Goal: Task Accomplishment & Management: Complete application form

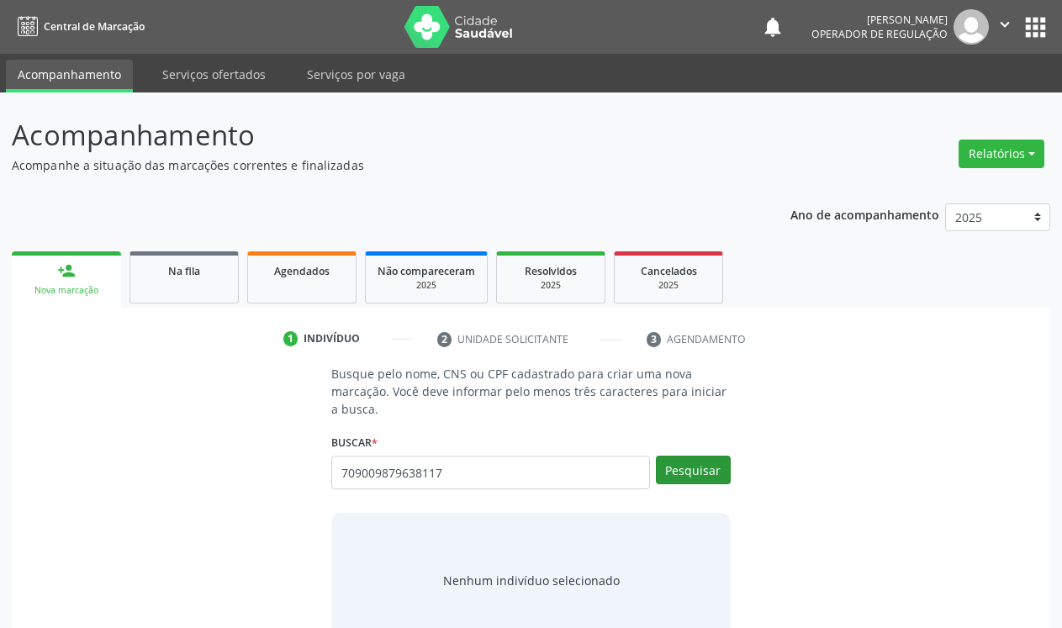
type input "709009879638117"
click at [690, 475] on button "Pesquisar" at bounding box center [693, 470] width 75 height 29
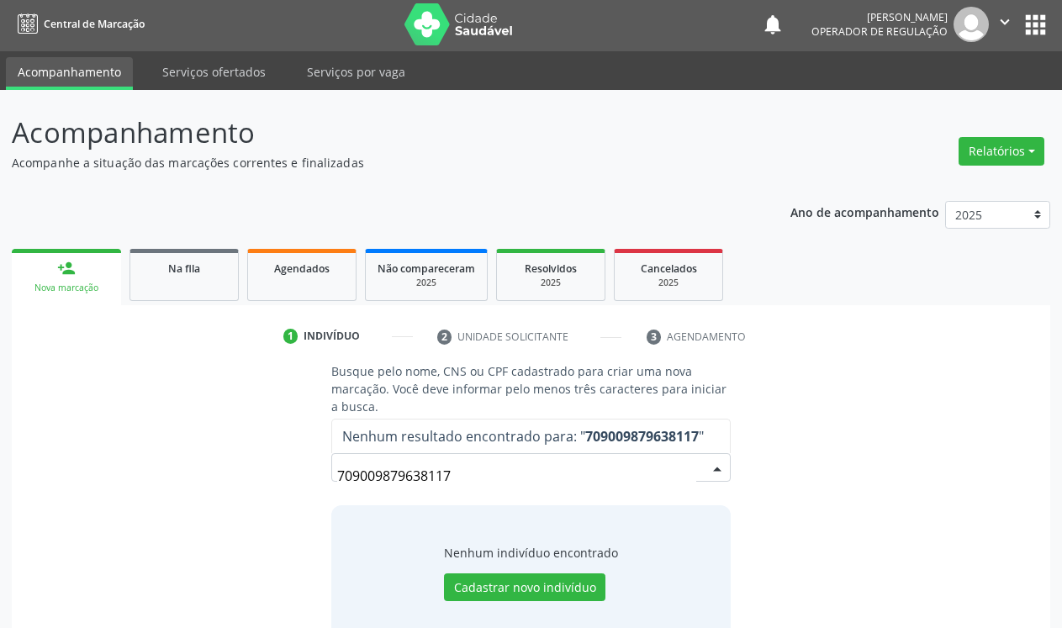
scroll to position [38, 0]
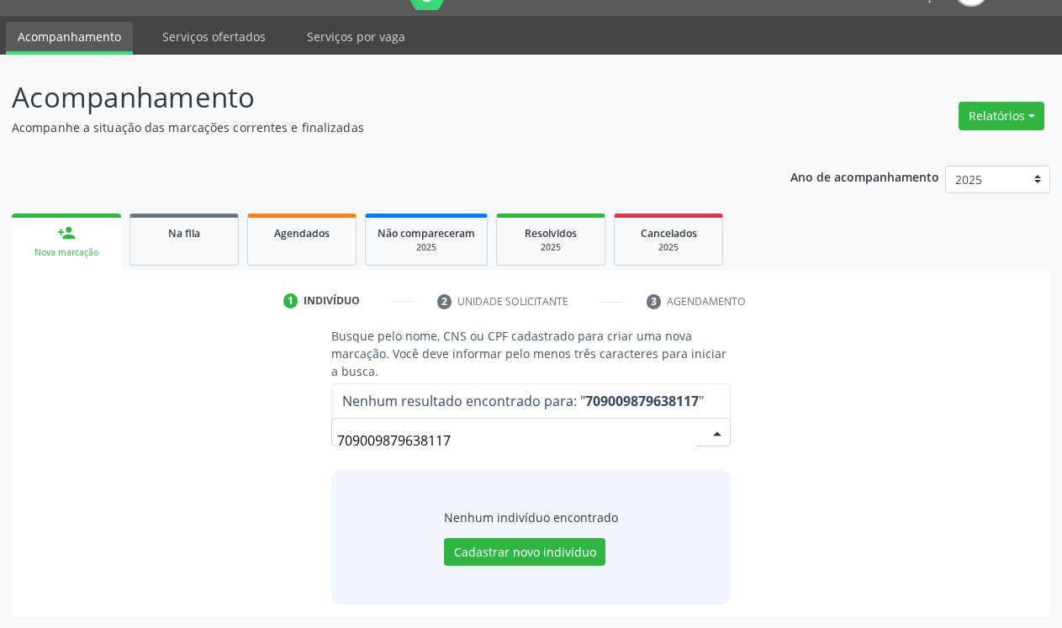
click at [551, 433] on input "709009879638117" at bounding box center [516, 441] width 359 height 34
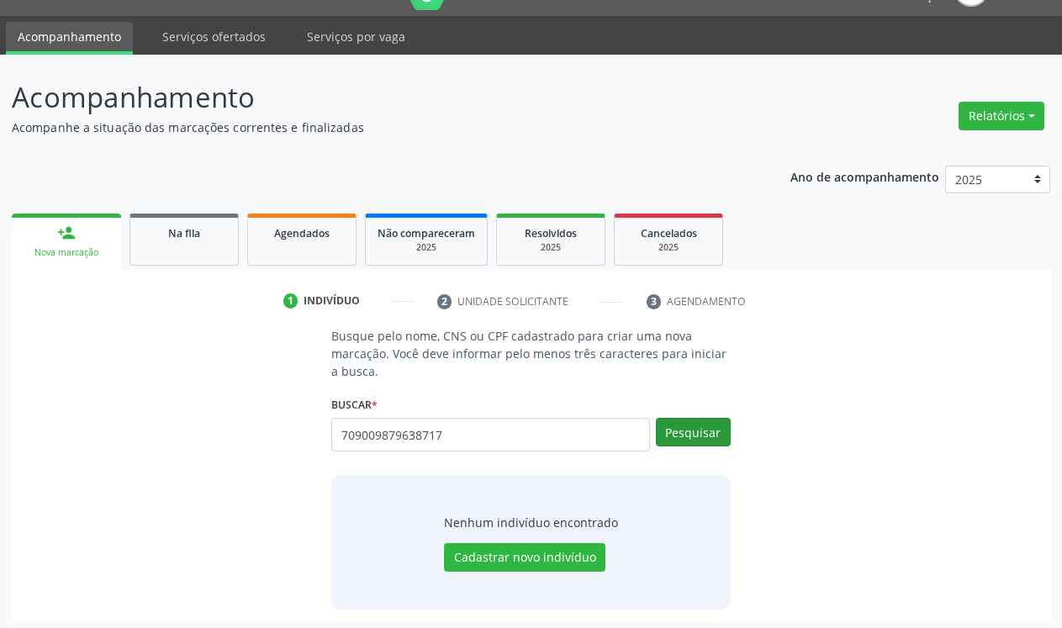
type input "709009879638717"
click at [683, 430] on button "Pesquisar" at bounding box center [693, 432] width 75 height 29
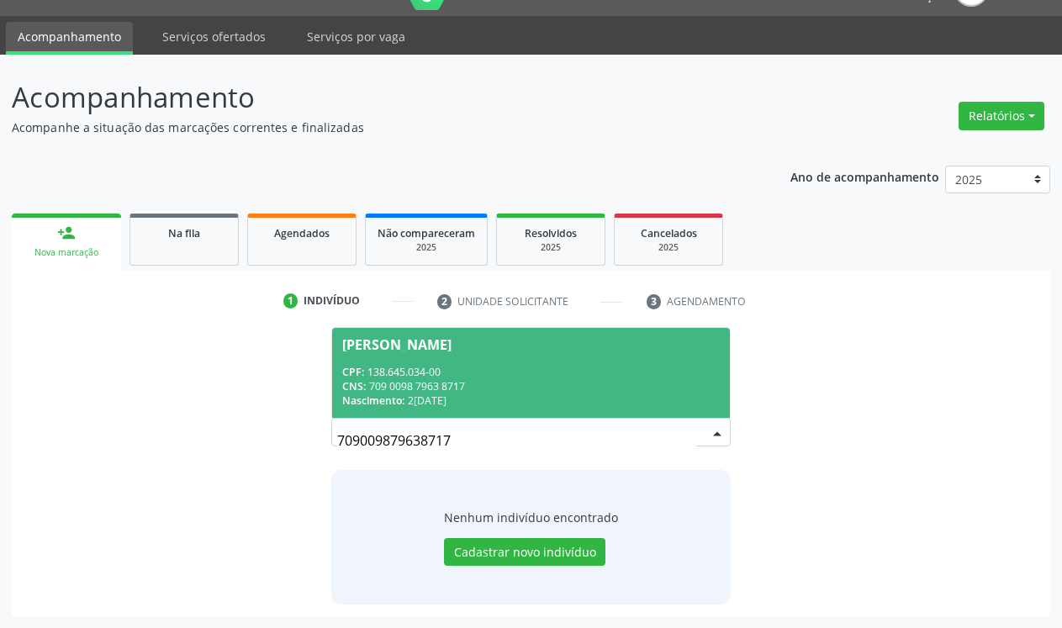
click at [485, 389] on div "CNS: 709 0098 7963 8717" at bounding box center [530, 386] width 377 height 14
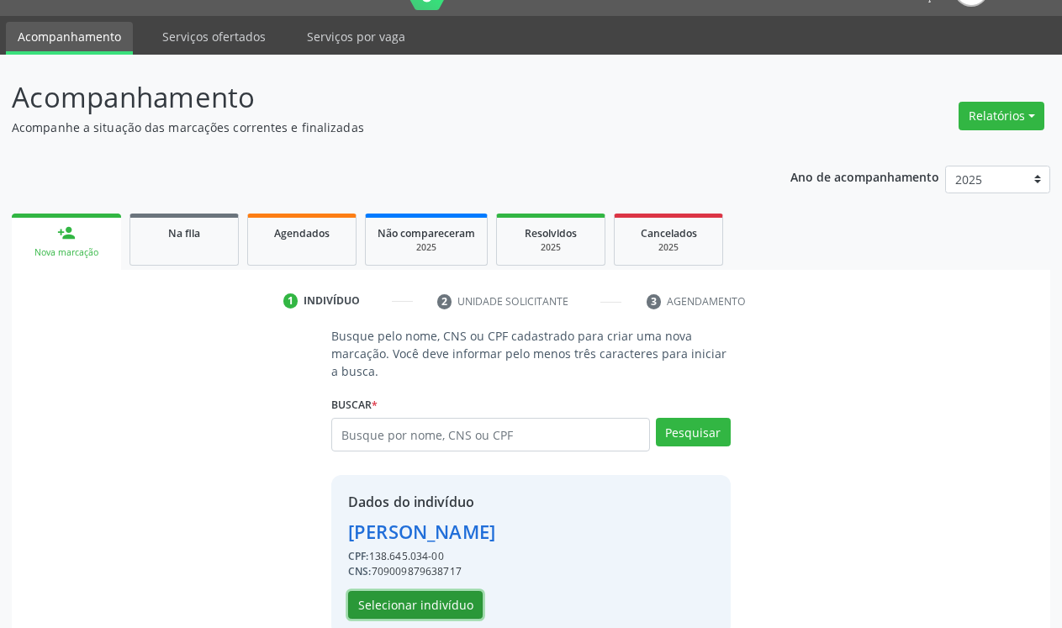
click at [469, 599] on button "Selecionar indivíduo" at bounding box center [415, 605] width 134 height 29
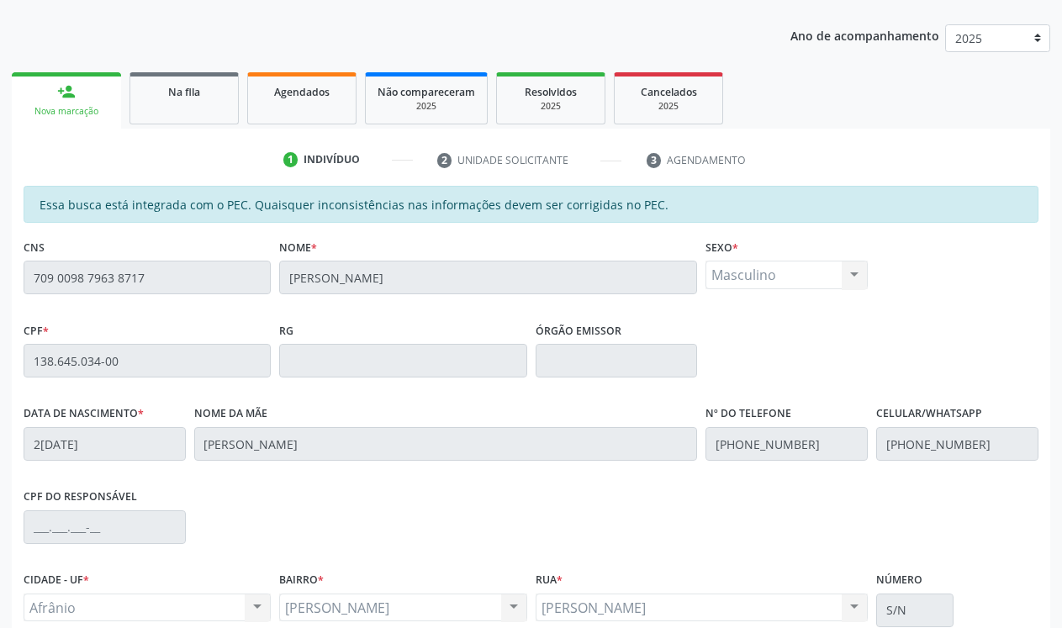
scroll to position [332, 0]
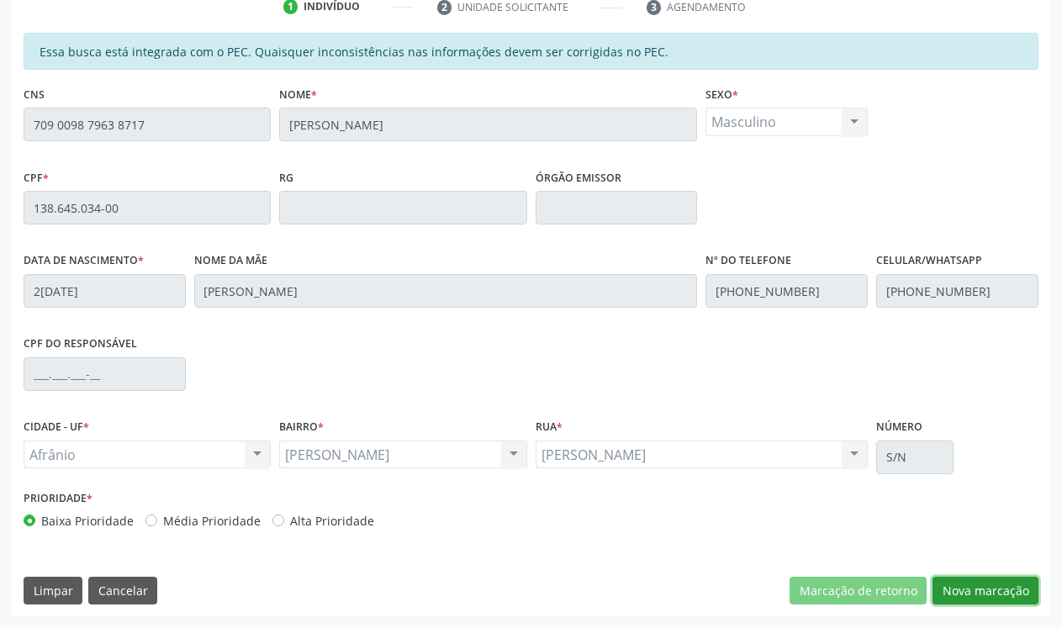
click at [991, 594] on button "Nova marcação" at bounding box center [985, 591] width 106 height 29
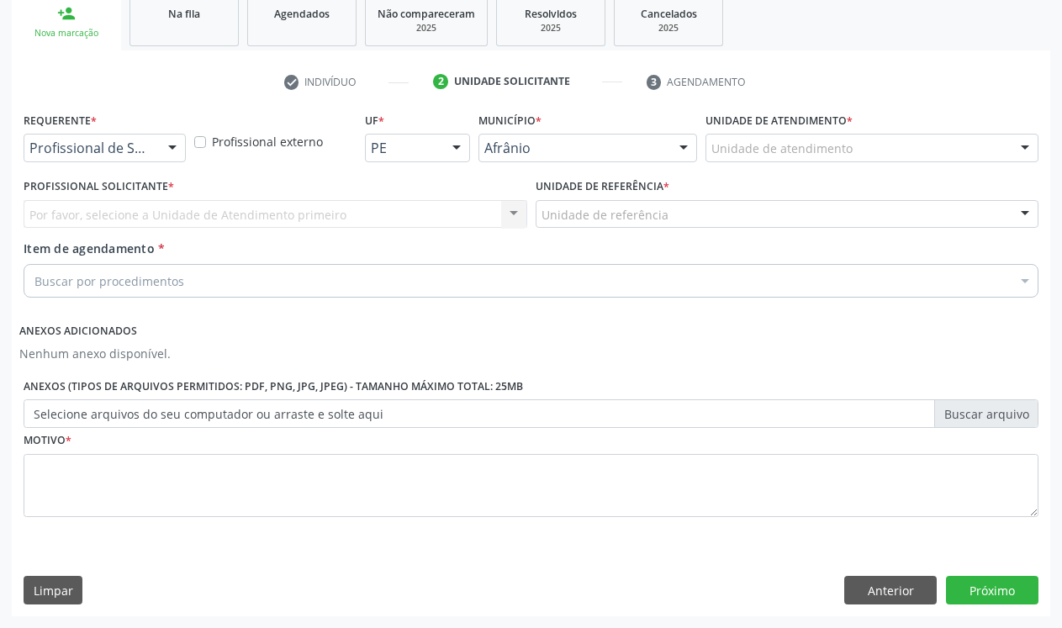
scroll to position [257, 0]
click at [1003, 140] on div "Unidade de atendimento" at bounding box center [871, 148] width 333 height 29
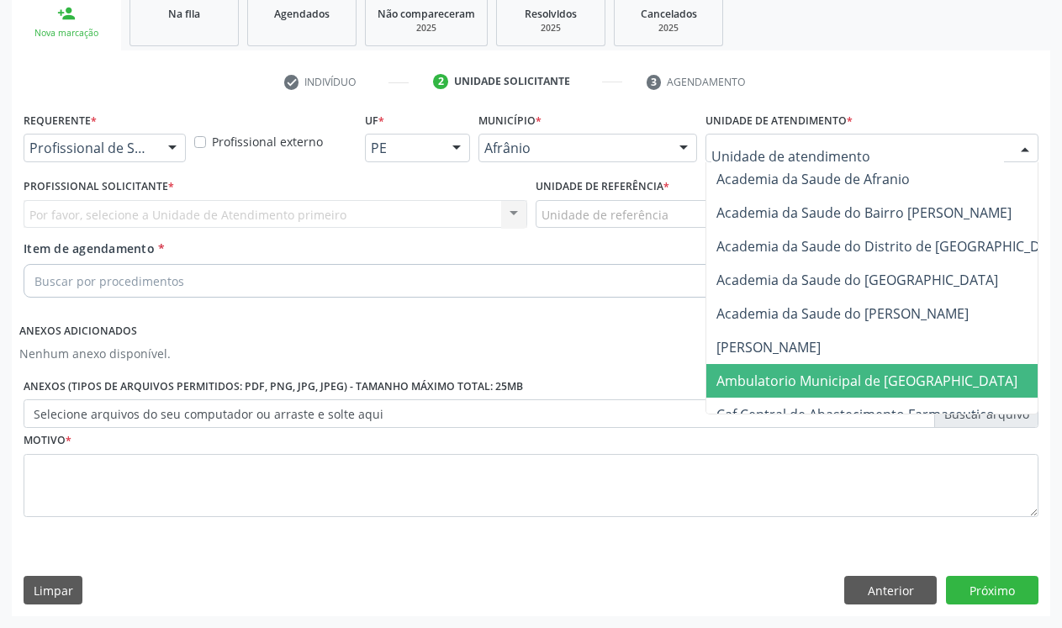
click at [866, 373] on span "Ambulatorio Municipal de [GEOGRAPHIC_DATA]" at bounding box center [866, 381] width 301 height 18
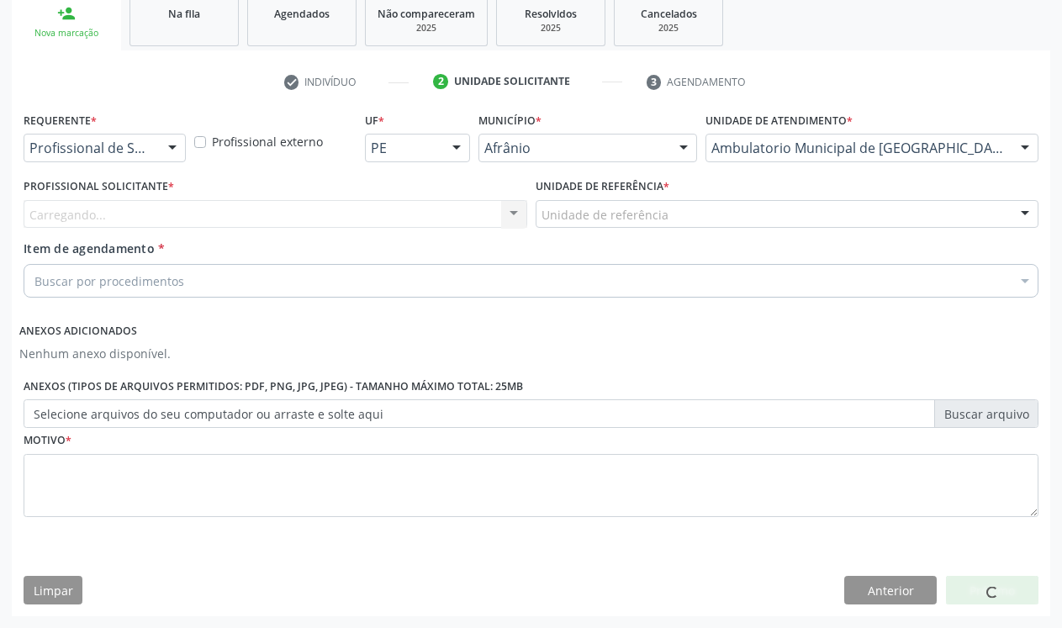
click at [706, 209] on div "Unidade de referência" at bounding box center [787, 214] width 504 height 29
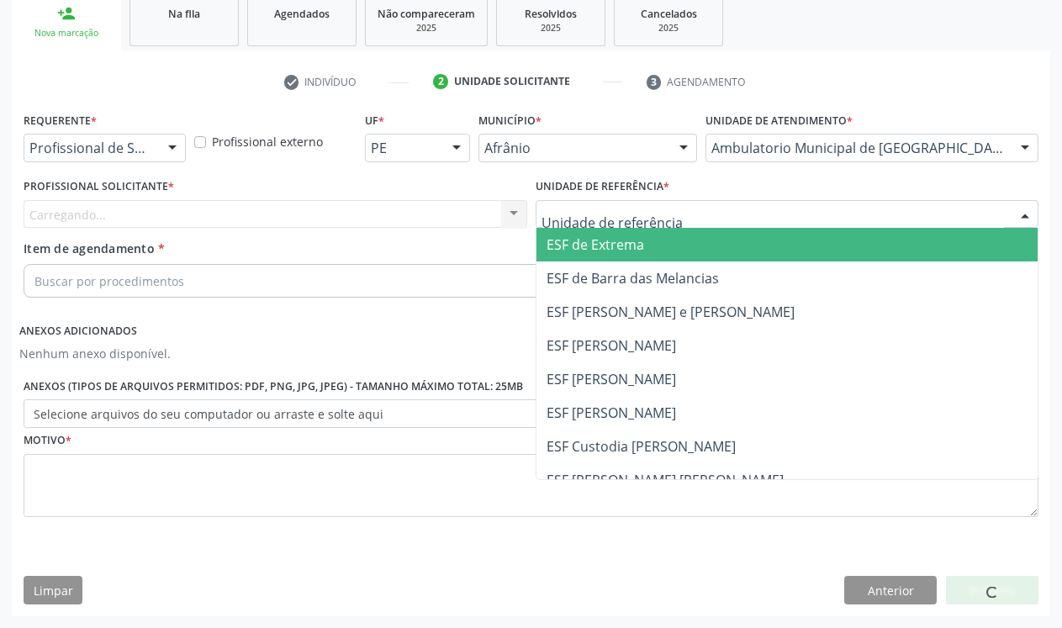
click at [680, 250] on span "ESF de Extrema" at bounding box center [787, 245] width 502 height 34
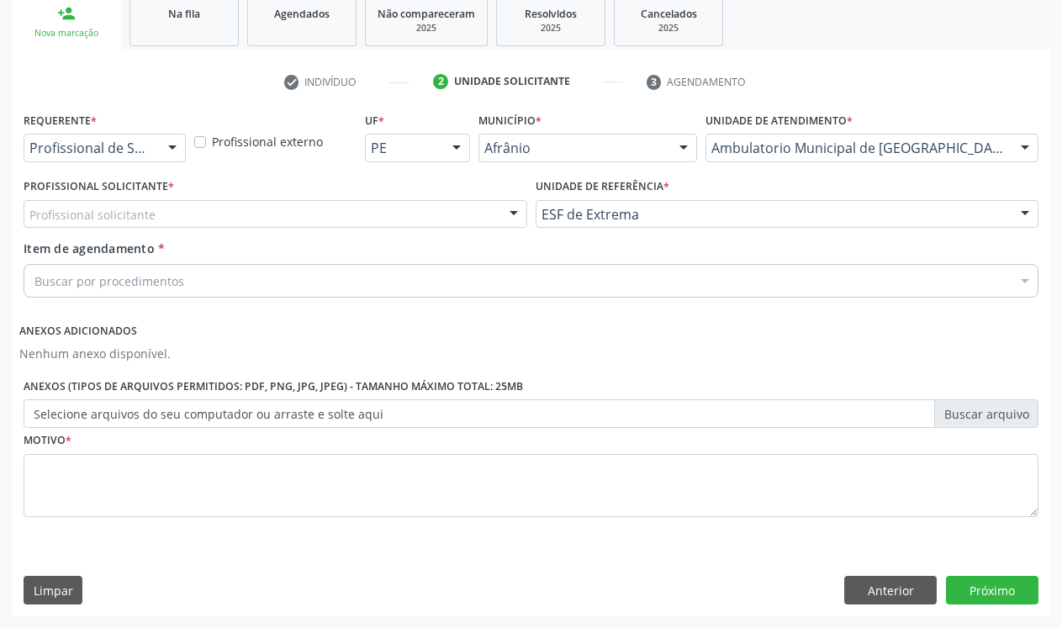
click at [498, 219] on div "Profissional solicitante Médico Anestesiologista - [PERSON_NAME] Angiologista -…" at bounding box center [276, 214] width 504 height 29
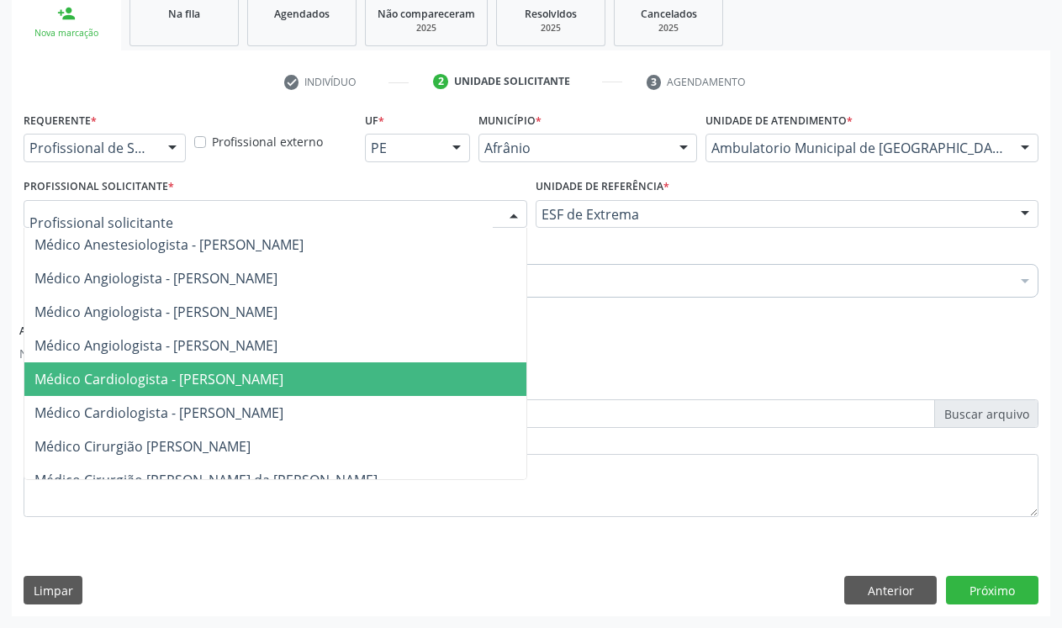
click at [283, 387] on span "Médico Cardiologista - [PERSON_NAME]" at bounding box center [158, 379] width 249 height 18
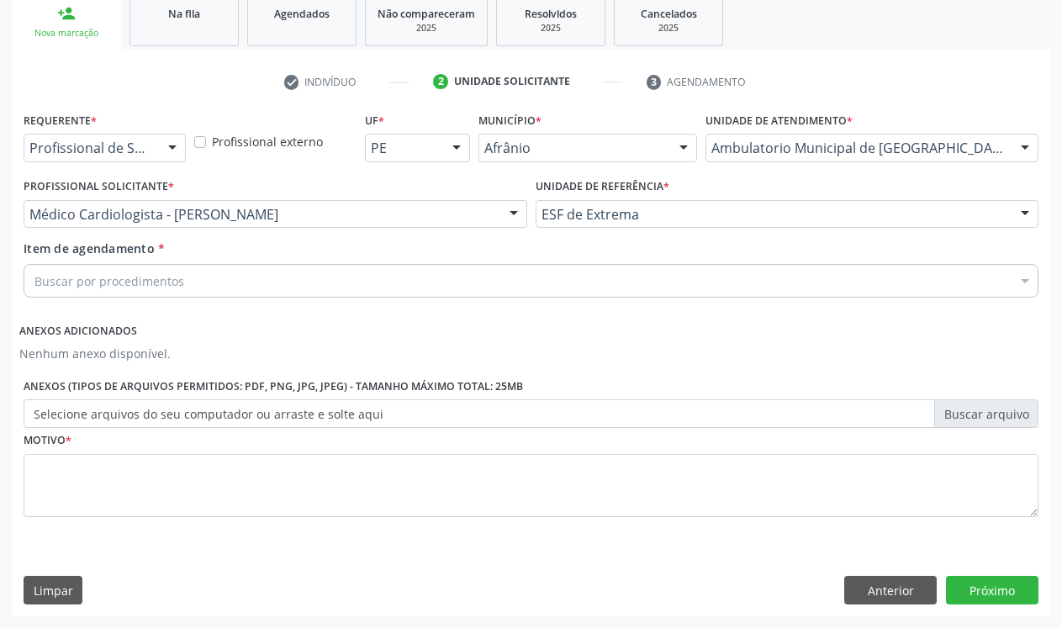
click at [317, 267] on div "Buscar por procedimentos" at bounding box center [531, 281] width 1015 height 34
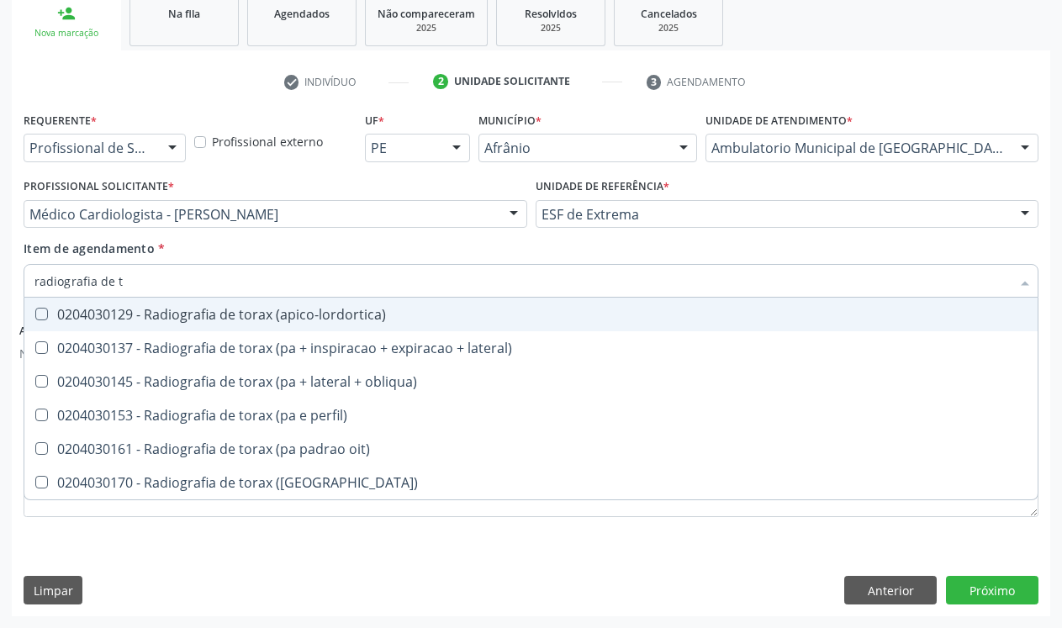
type input "radiografia de to"
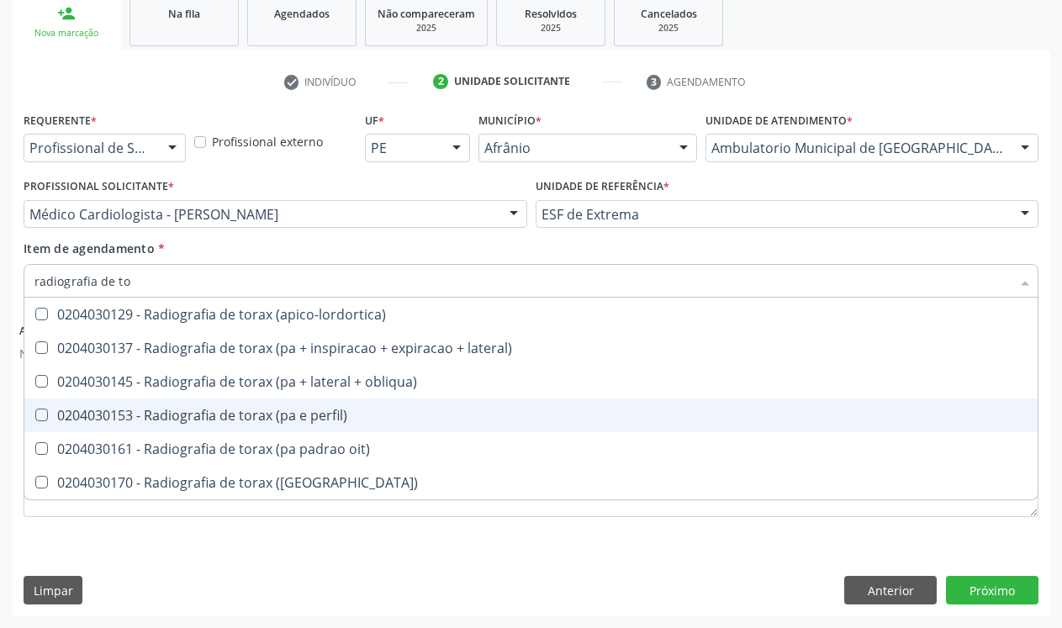
click at [335, 414] on div "0204030153 - Radiografia de torax (pa e perfil)" at bounding box center [530, 415] width 993 height 13
checkbox perfil\) "true"
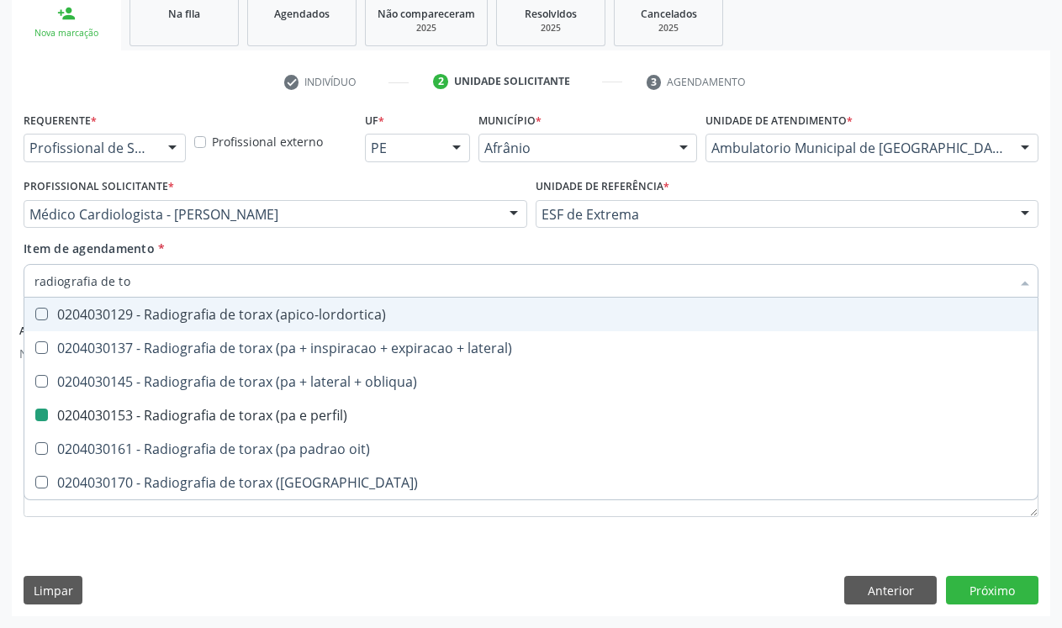
click at [395, 256] on div "Item de agendamento * radiografia de to Desfazer seleção 0204030129 - Radiograf…" at bounding box center [531, 266] width 1015 height 53
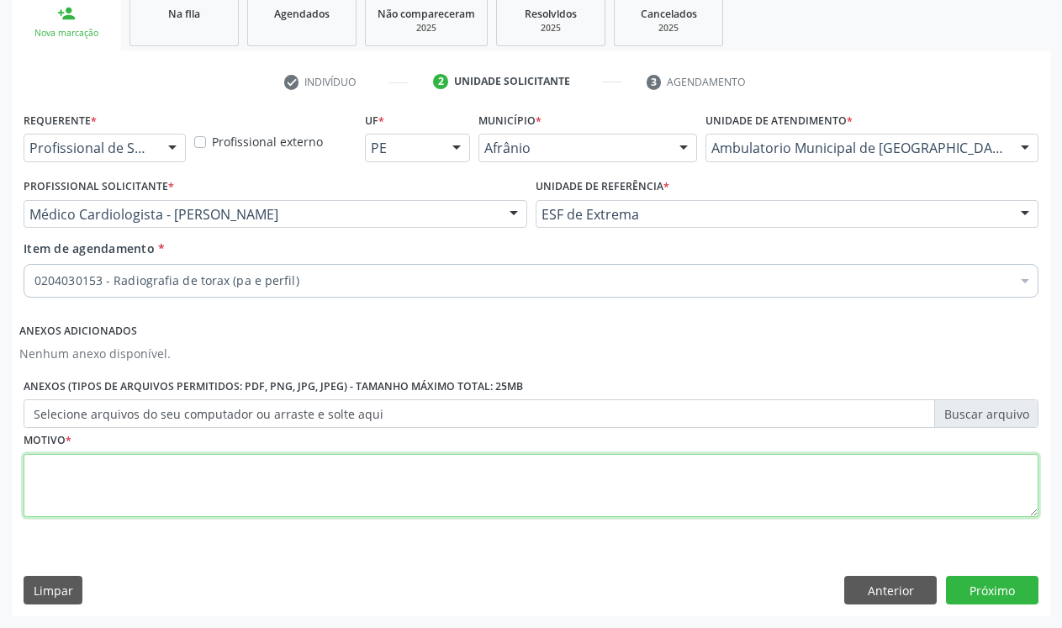
click at [397, 479] on textarea at bounding box center [531, 486] width 1015 height 64
type textarea "."
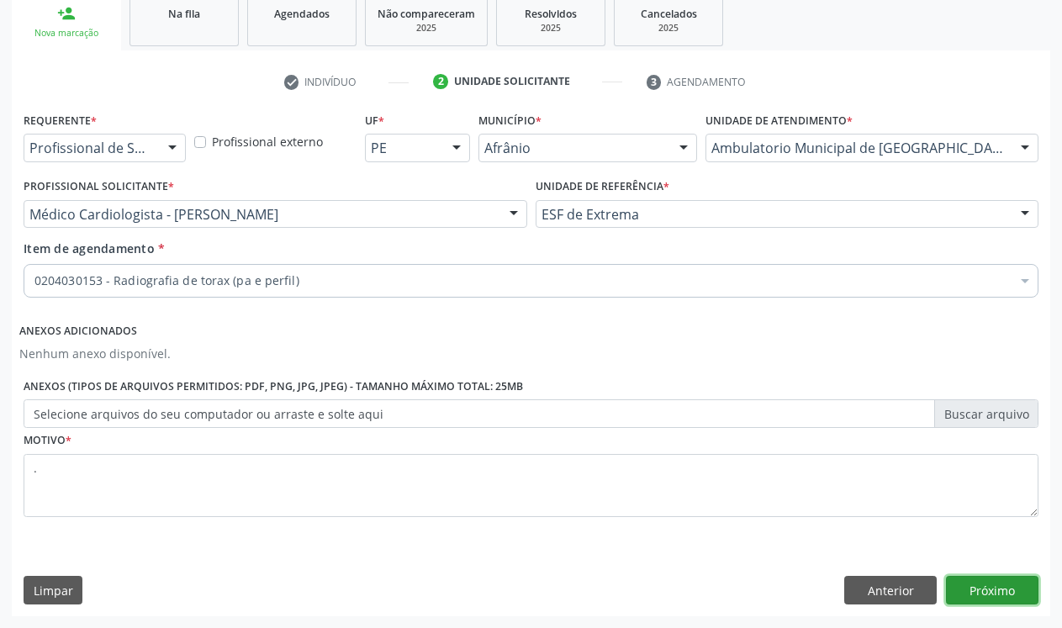
click at [1010, 586] on button "Próximo" at bounding box center [992, 590] width 92 height 29
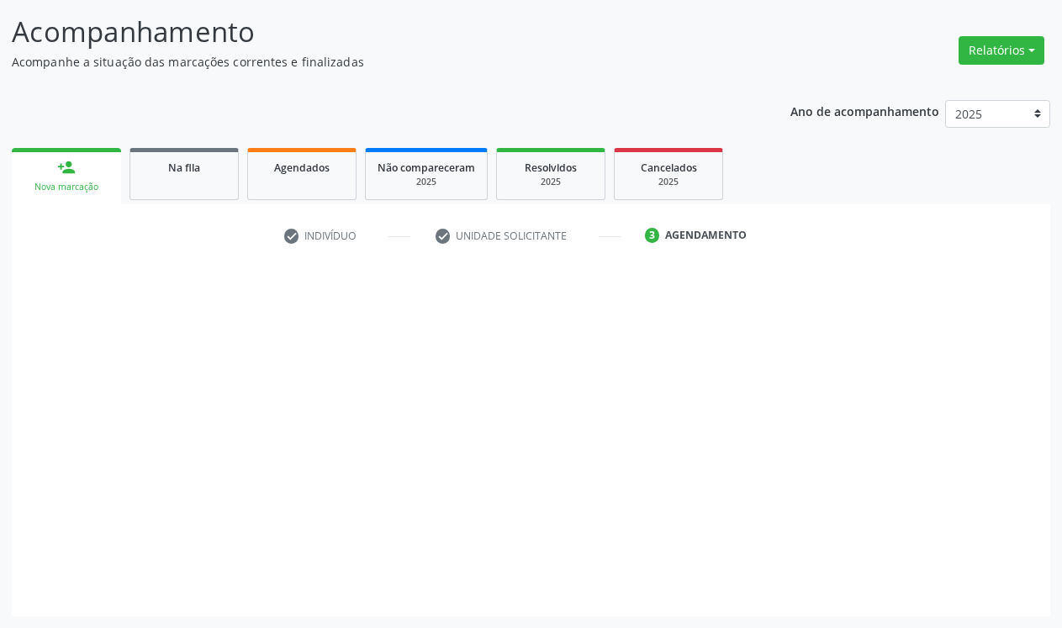
scroll to position [103, 0]
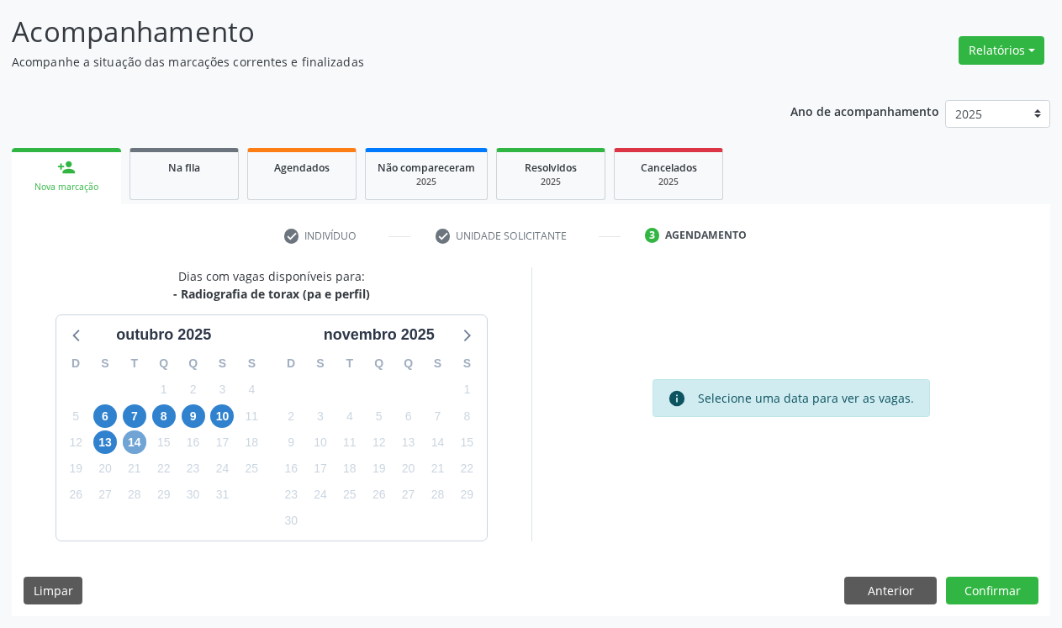
click at [136, 446] on span "14" at bounding box center [135, 442] width 24 height 24
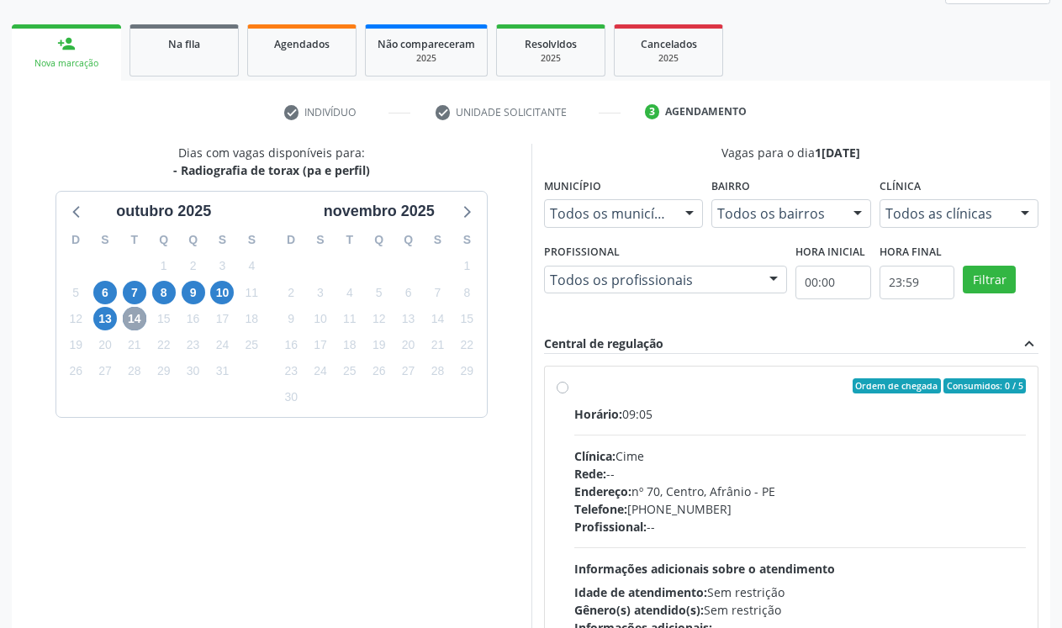
scroll to position [265, 0]
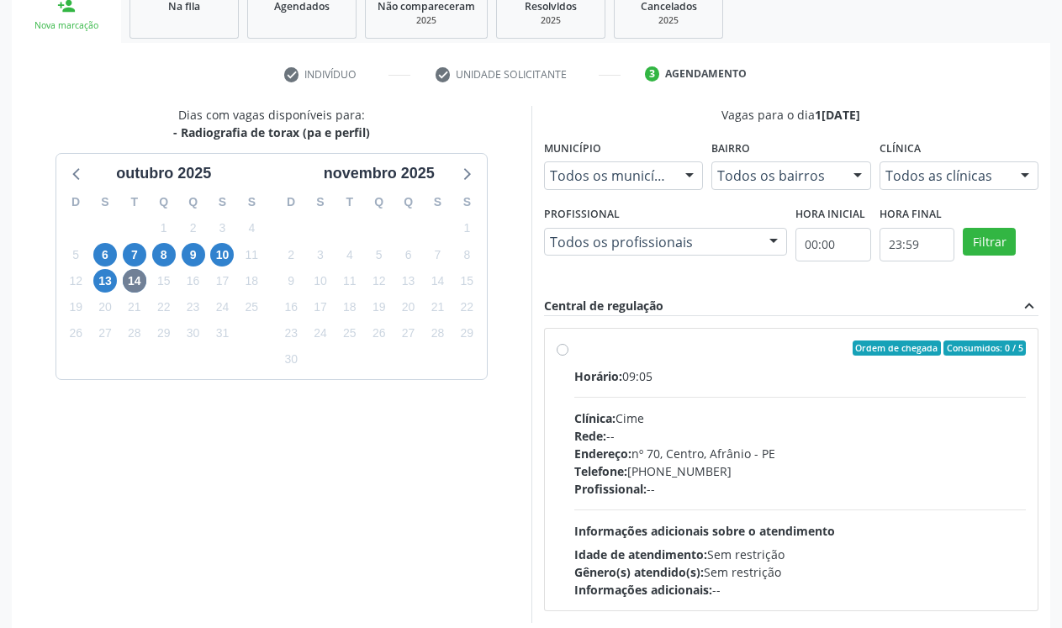
click at [572, 343] on div "Ordem de chegada Consumidos: 0 / 5 Horário: 09:05 Clínica: Cime Rede: -- Endere…" at bounding box center [791, 469] width 470 height 258
radio input "true"
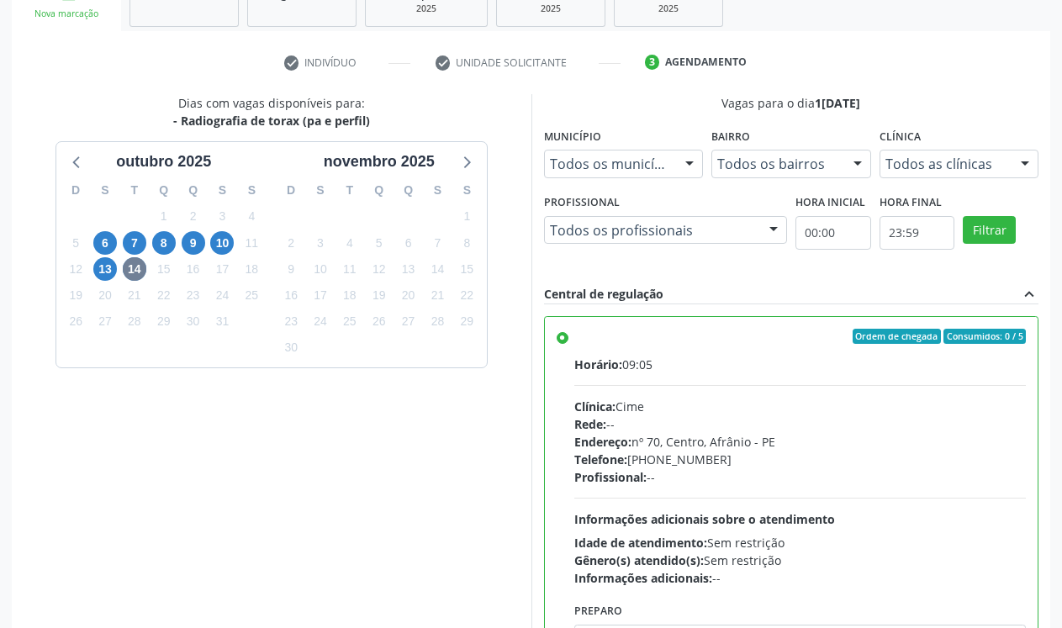
scroll to position [377, 0]
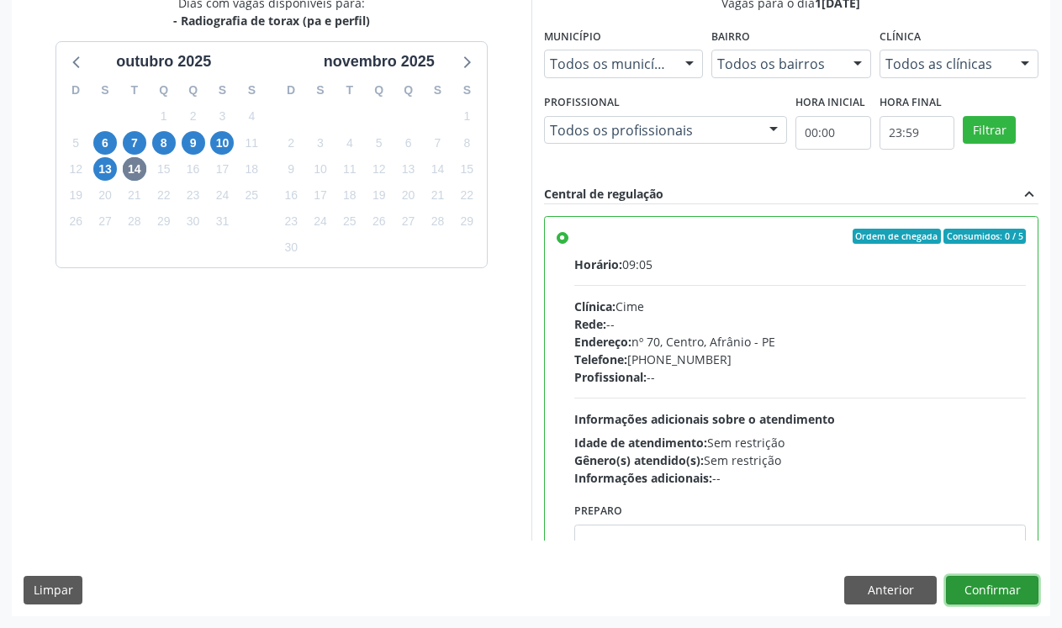
click at [1012, 588] on button "Confirmar" at bounding box center [992, 590] width 92 height 29
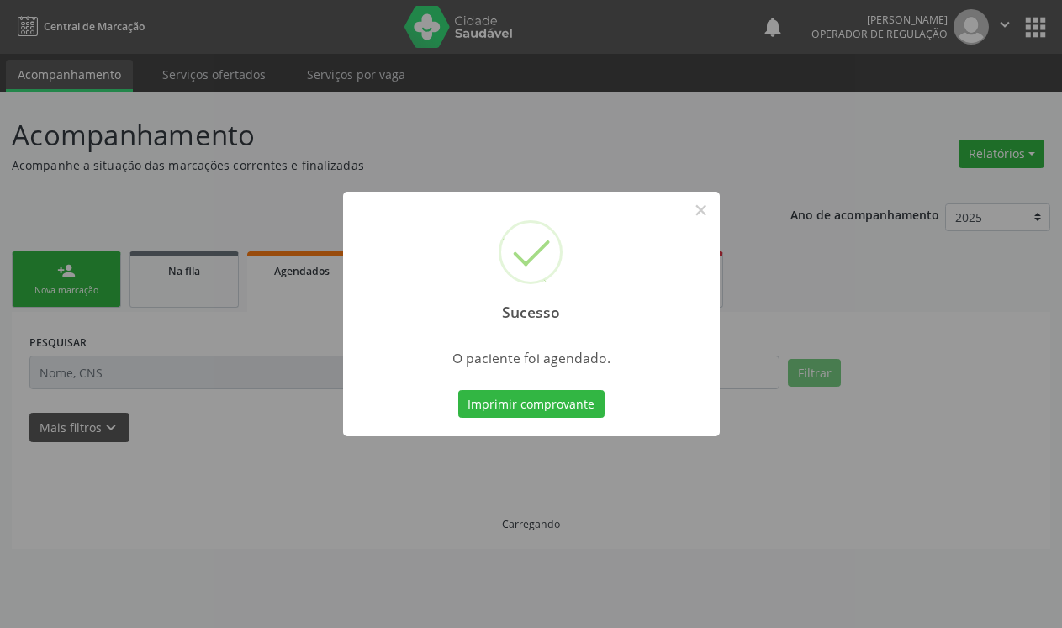
scroll to position [0, 0]
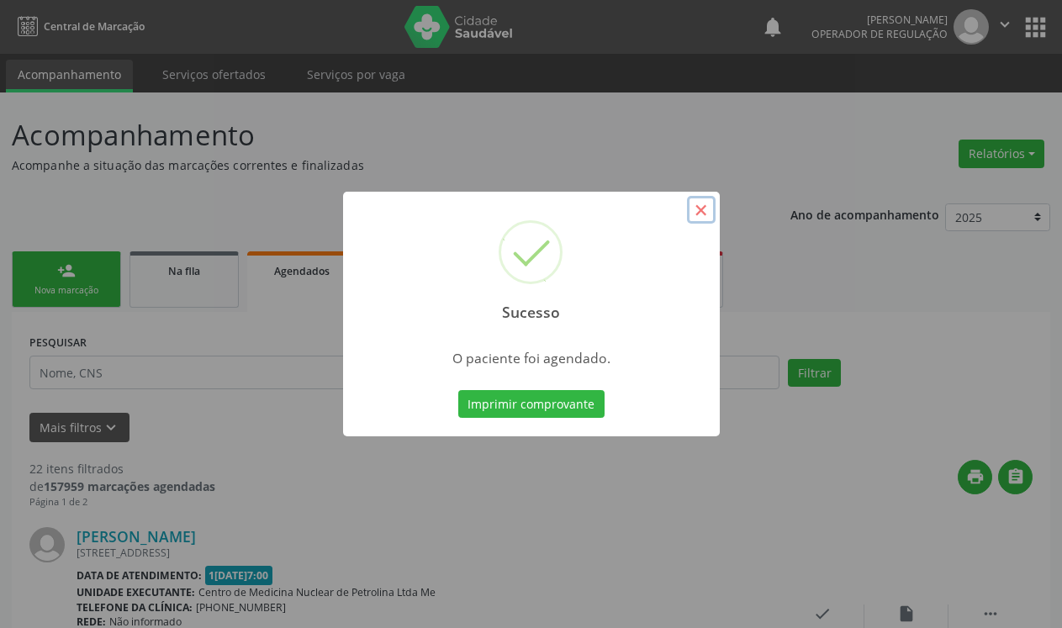
click at [705, 218] on button "×" at bounding box center [701, 210] width 29 height 29
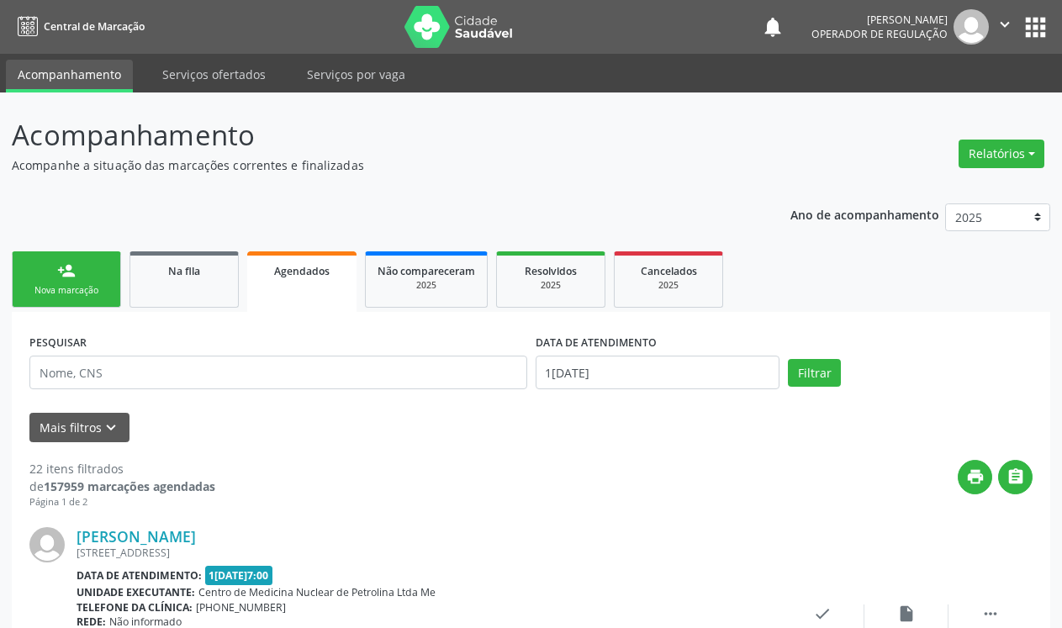
drag, startPoint x: 56, startPoint y: 277, endPoint x: 92, endPoint y: 298, distance: 41.1
click at [59, 277] on link "person_add Nova marcação" at bounding box center [66, 279] width 109 height 56
click at [92, 298] on link "person_add Nova marcação" at bounding box center [66, 279] width 109 height 56
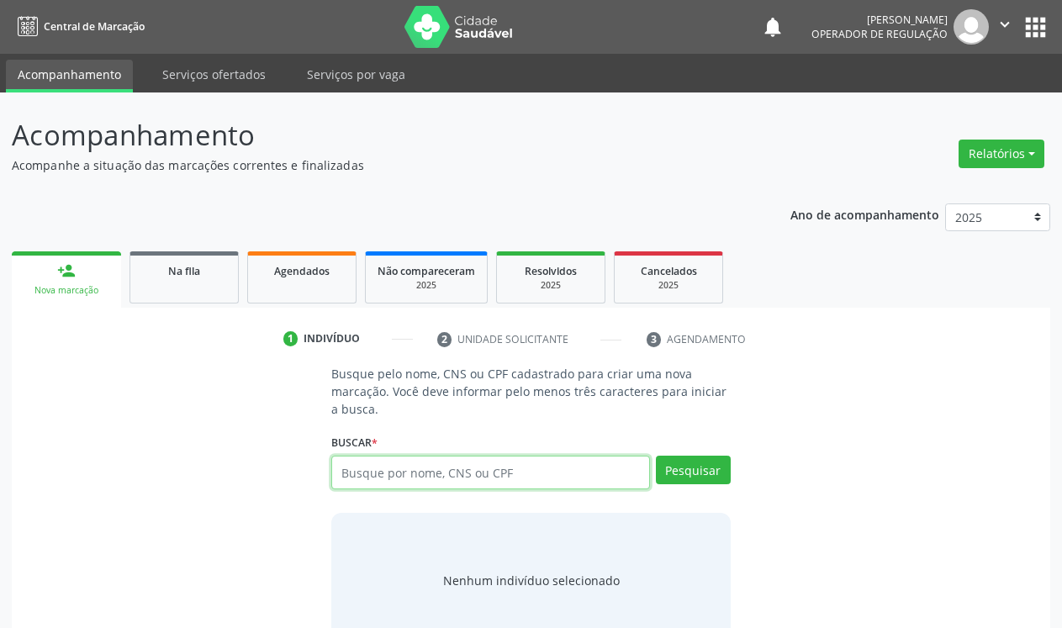
drag, startPoint x: 421, startPoint y: 476, endPoint x: 430, endPoint y: 461, distance: 16.6
click at [421, 474] on input "text" at bounding box center [490, 473] width 319 height 34
type input "706401671160282"
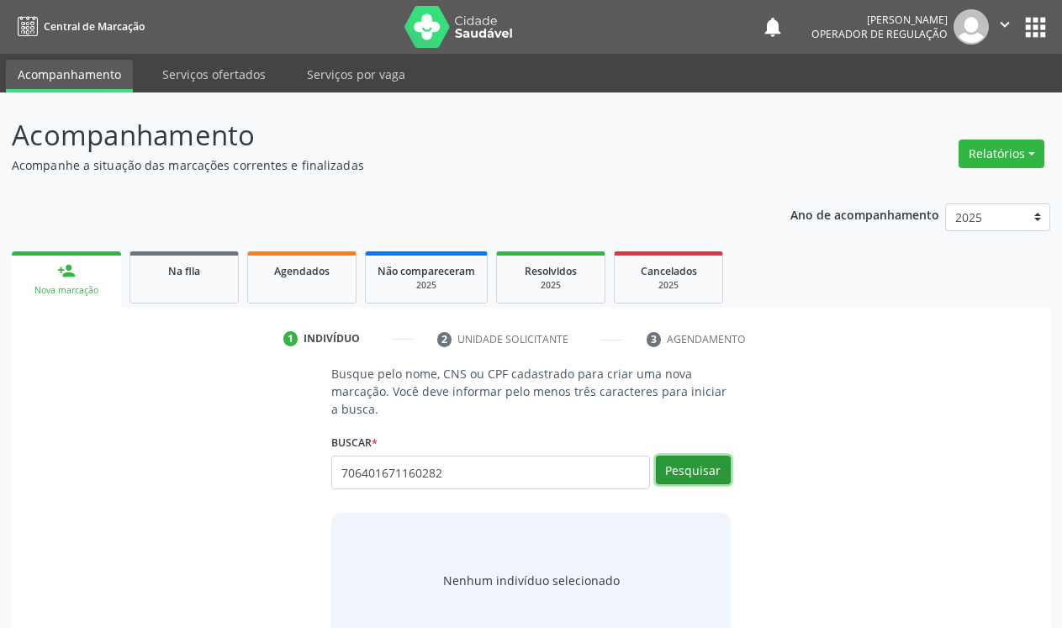
click at [702, 467] on button "Pesquisar" at bounding box center [693, 470] width 75 height 29
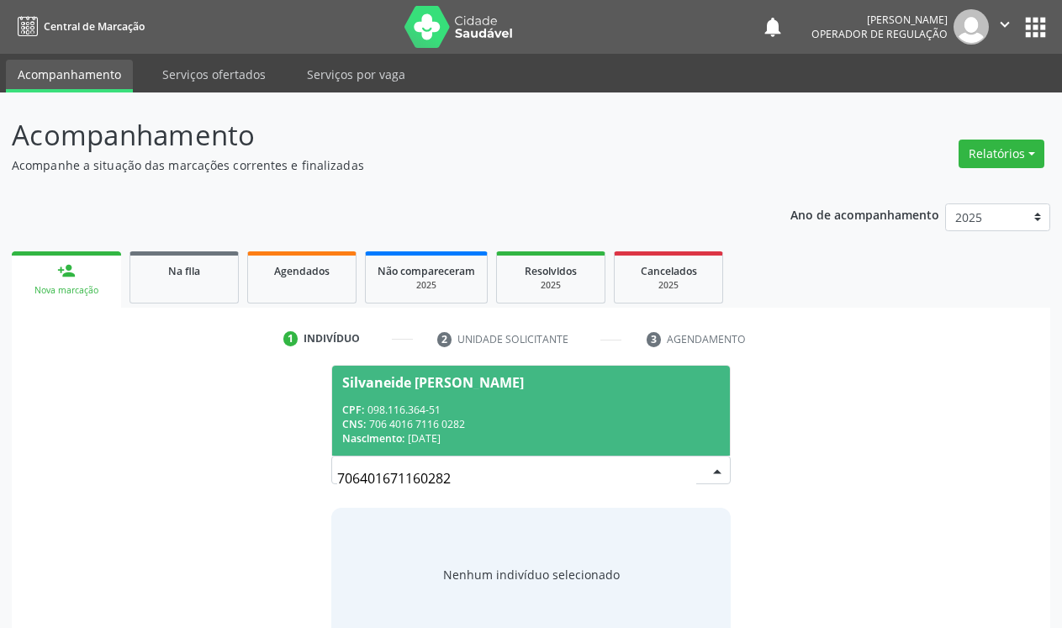
click at [510, 409] on div "CPF: 098.116.364-51" at bounding box center [530, 410] width 377 height 14
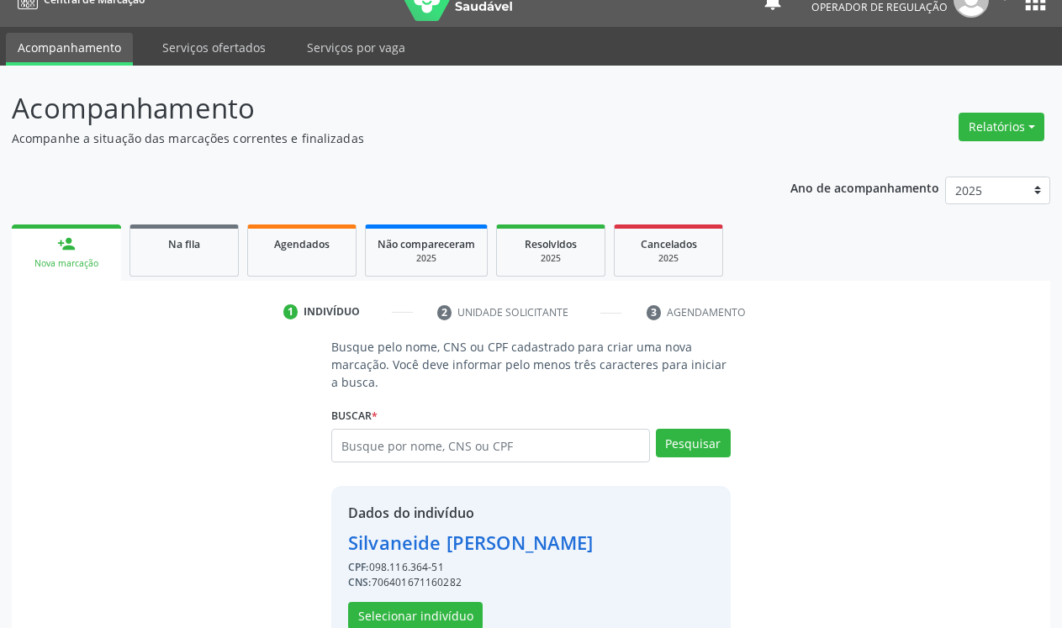
scroll to position [69, 0]
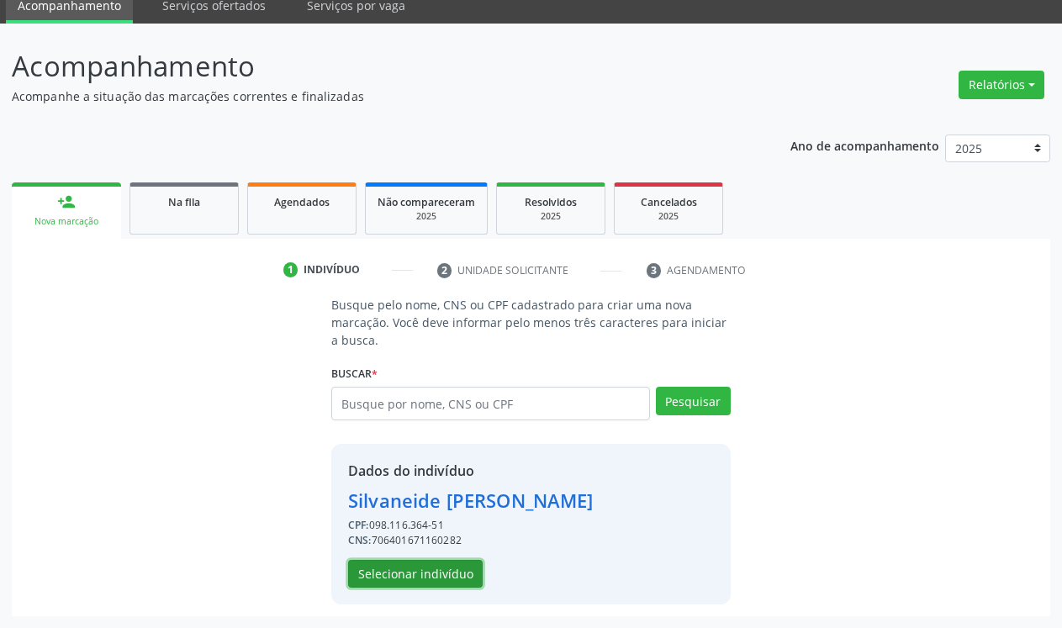
click at [383, 564] on button "Selecionar indivíduo" at bounding box center [415, 574] width 134 height 29
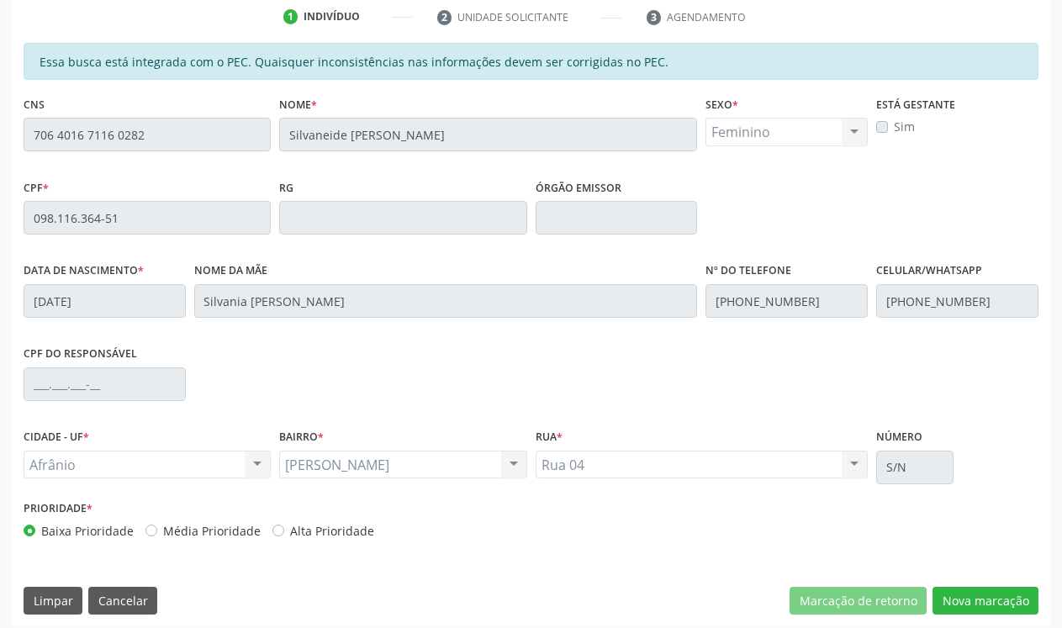
scroll to position [332, 0]
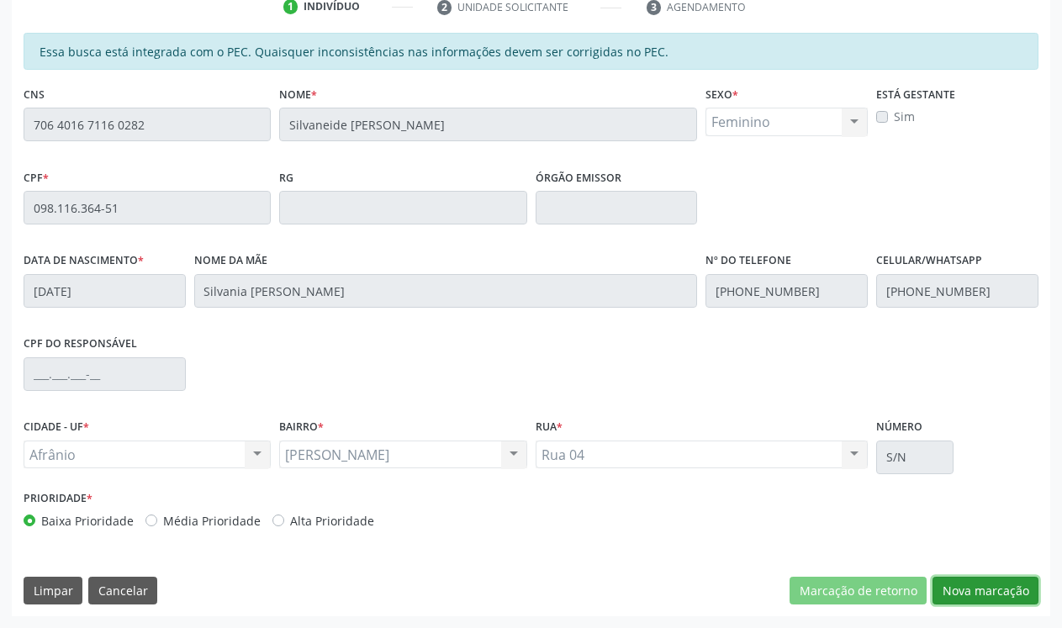
click at [1007, 599] on button "Nova marcação" at bounding box center [985, 591] width 106 height 29
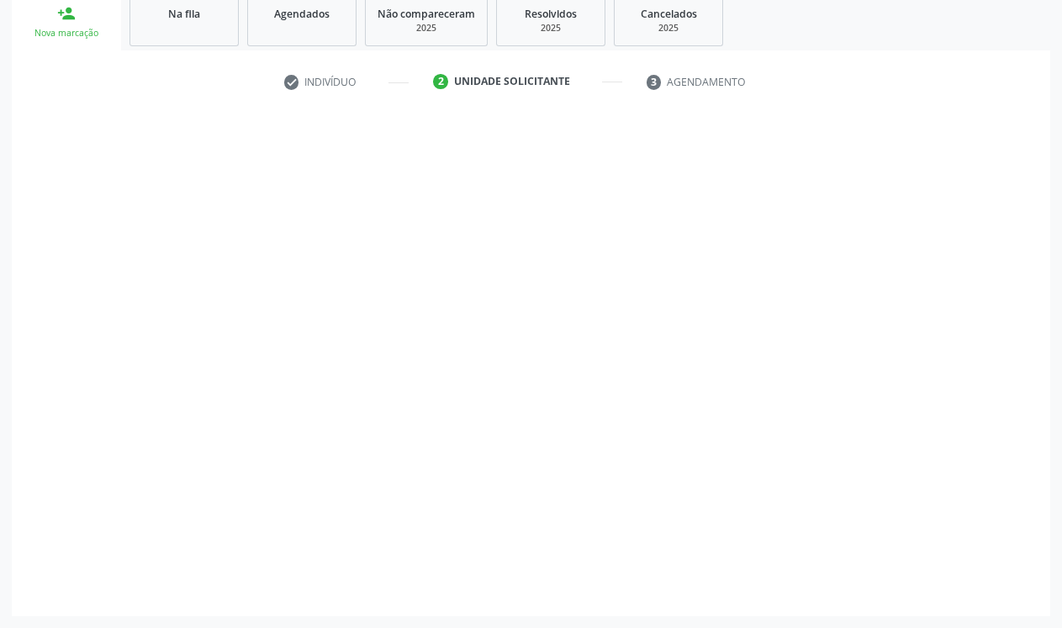
scroll to position [257, 0]
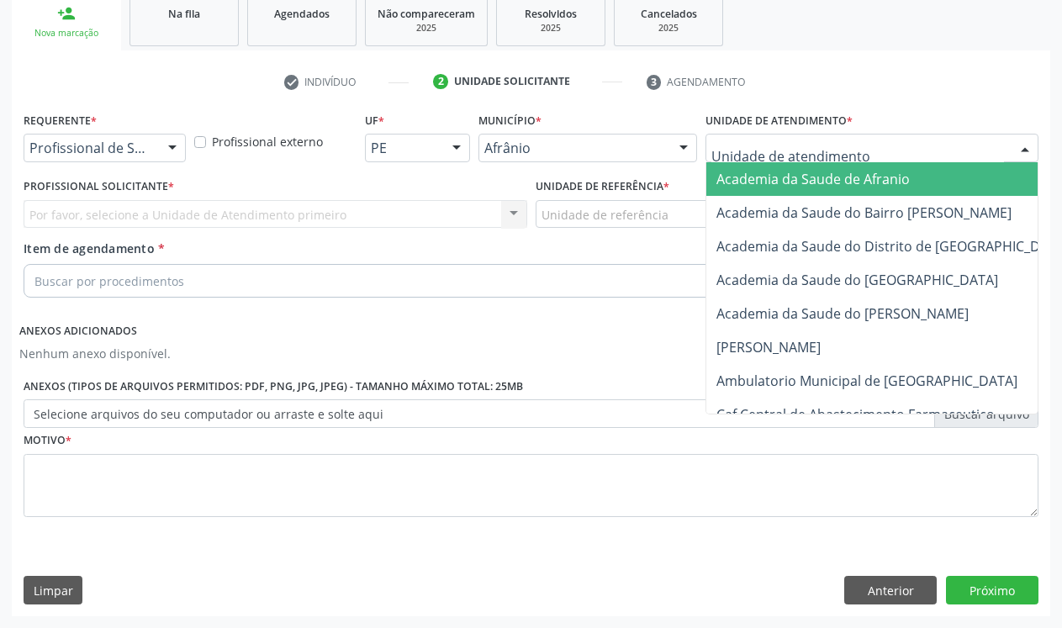
click at [879, 148] on div at bounding box center [871, 148] width 333 height 29
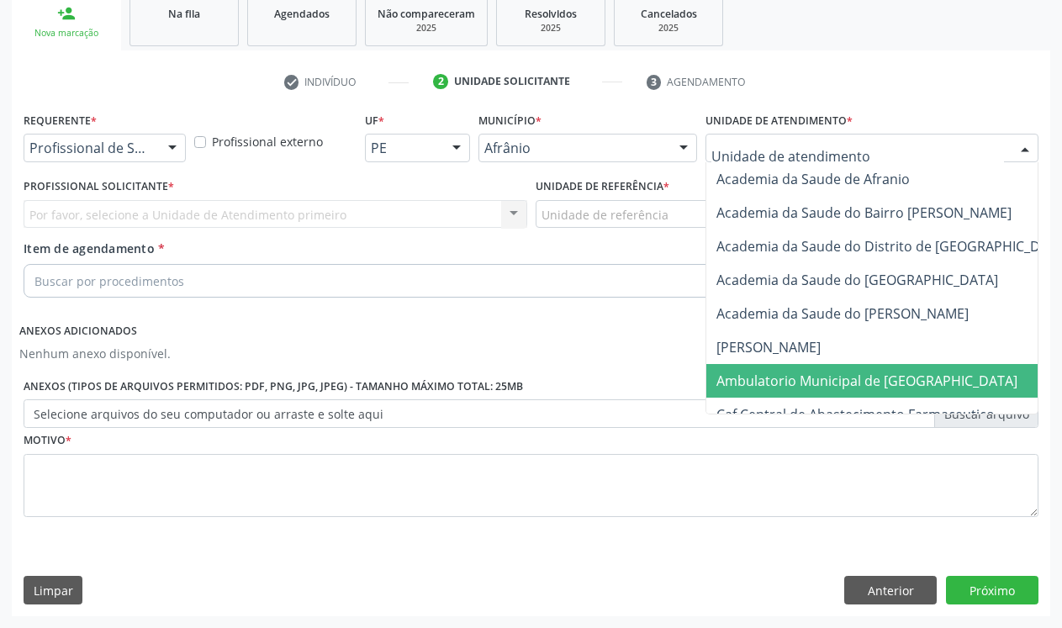
drag, startPoint x: 864, startPoint y: 380, endPoint x: 806, endPoint y: 328, distance: 78.0
click at [863, 380] on span "Ambulatorio Municipal de [GEOGRAPHIC_DATA]" at bounding box center [866, 381] width 301 height 18
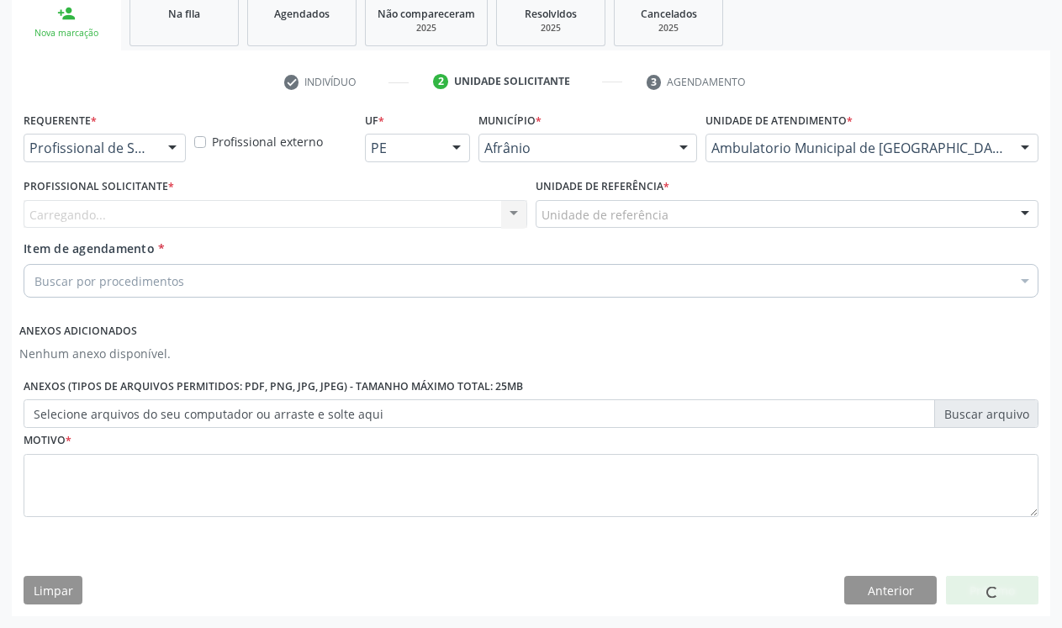
click at [651, 227] on div "Unidade de referência" at bounding box center [787, 214] width 504 height 29
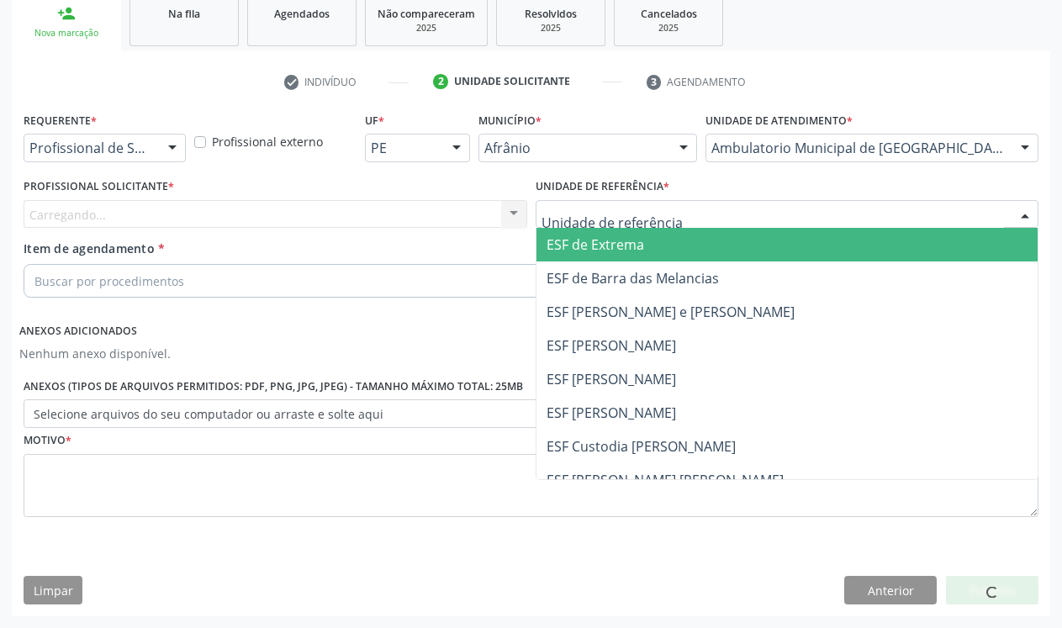
click at [649, 251] on span "ESF de Extrema" at bounding box center [787, 245] width 502 height 34
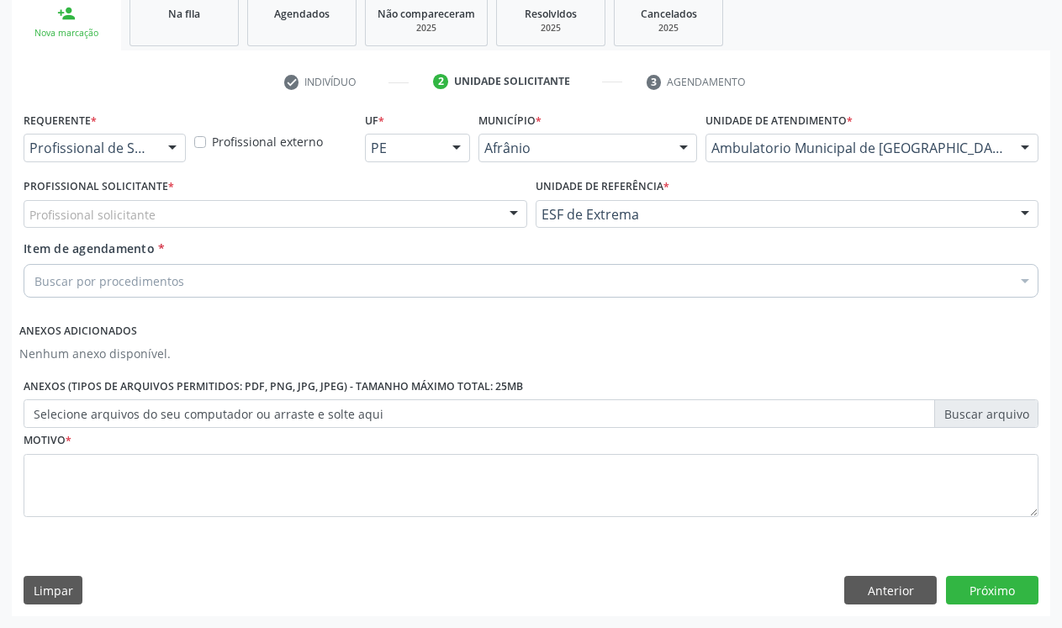
click at [507, 217] on div at bounding box center [513, 215] width 25 height 29
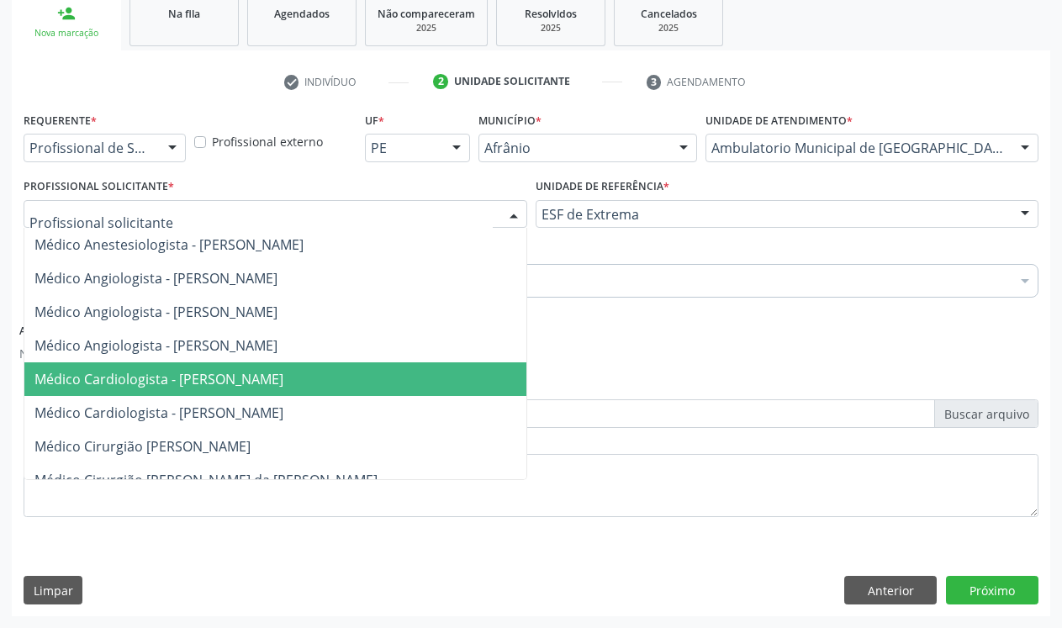
click at [282, 387] on span "Médico Cardiologista - [PERSON_NAME]" at bounding box center [158, 379] width 249 height 18
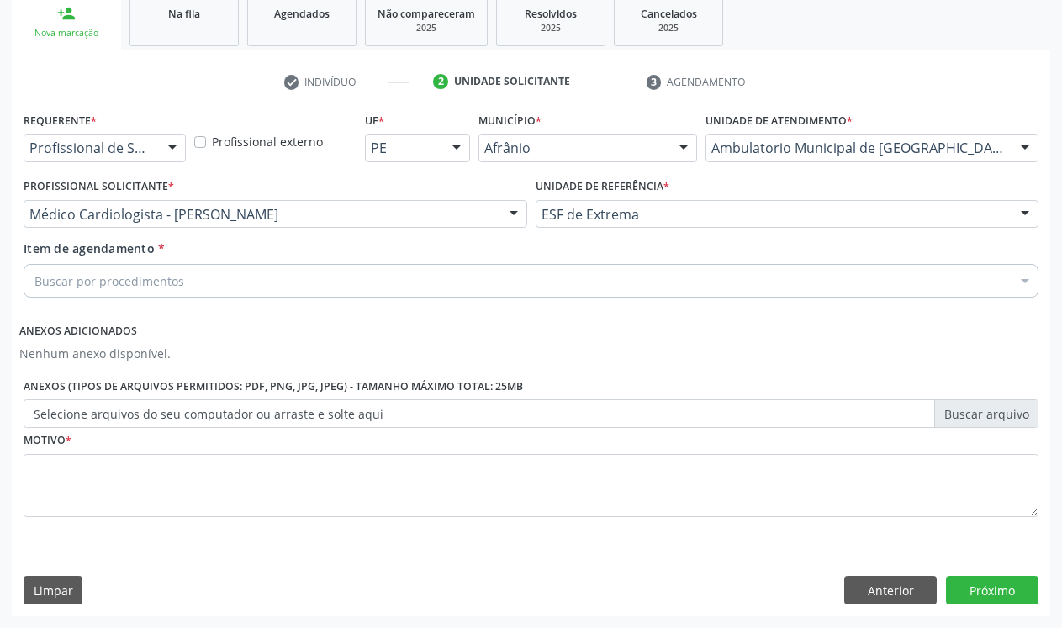
click at [273, 274] on div "Buscar por procedimentos" at bounding box center [531, 281] width 1015 height 34
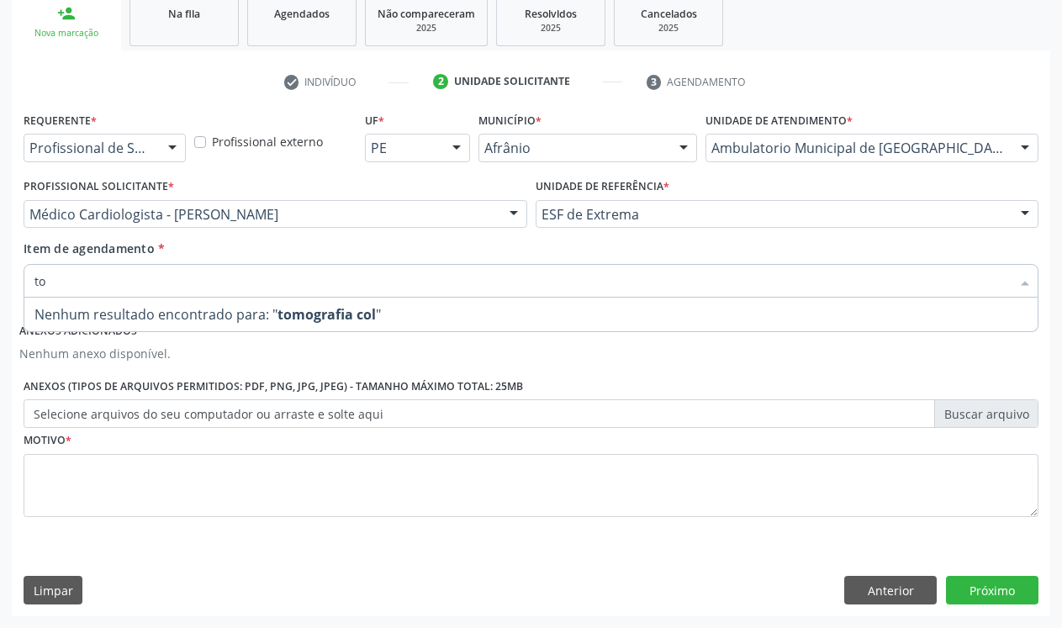
type input "t"
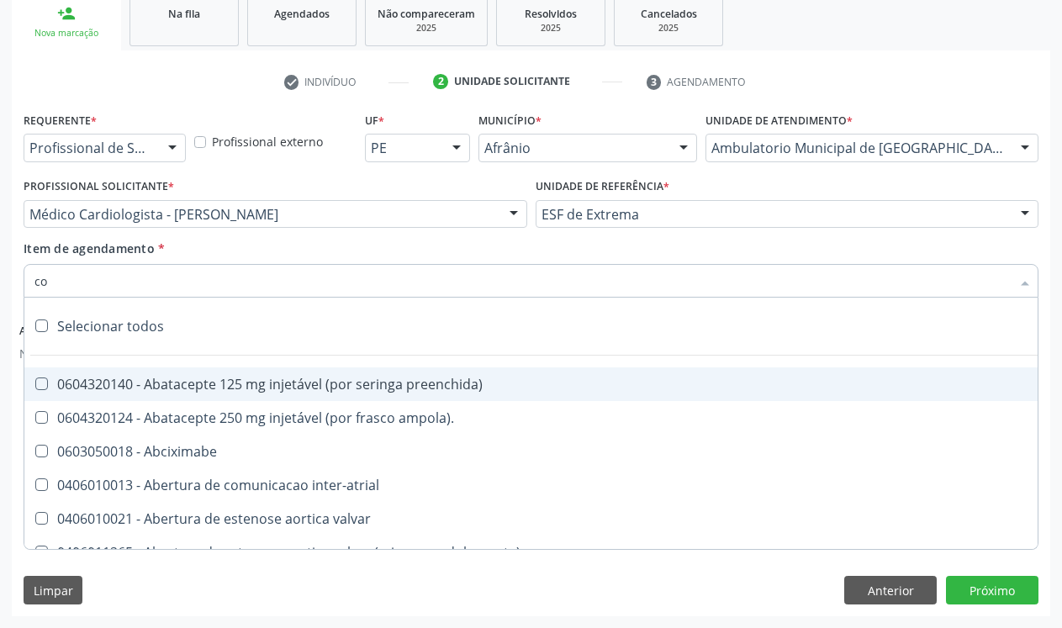
type input "c"
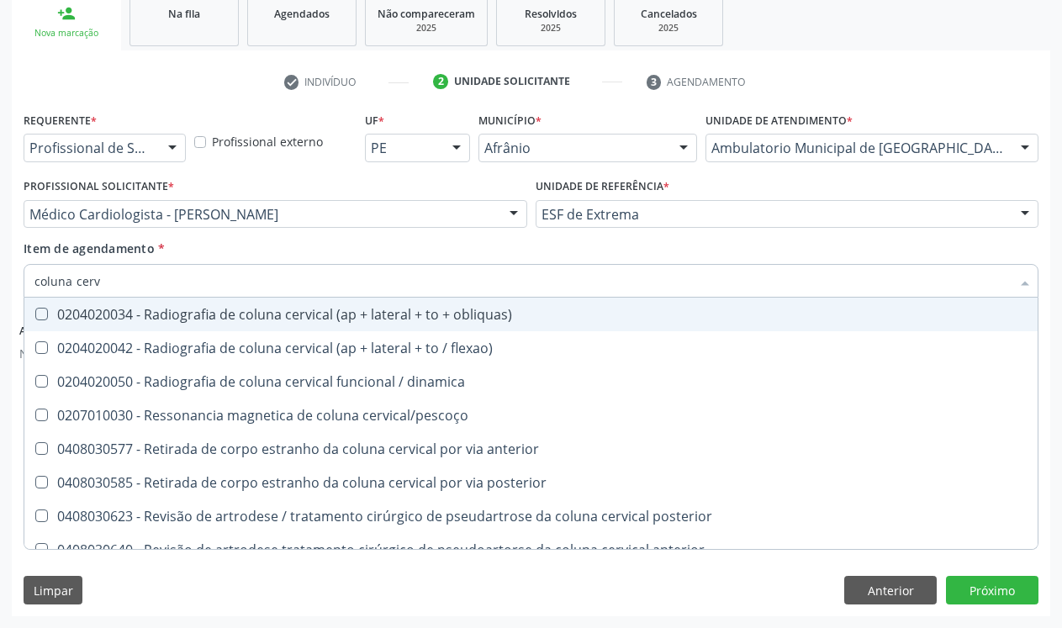
type input "coluna cervi"
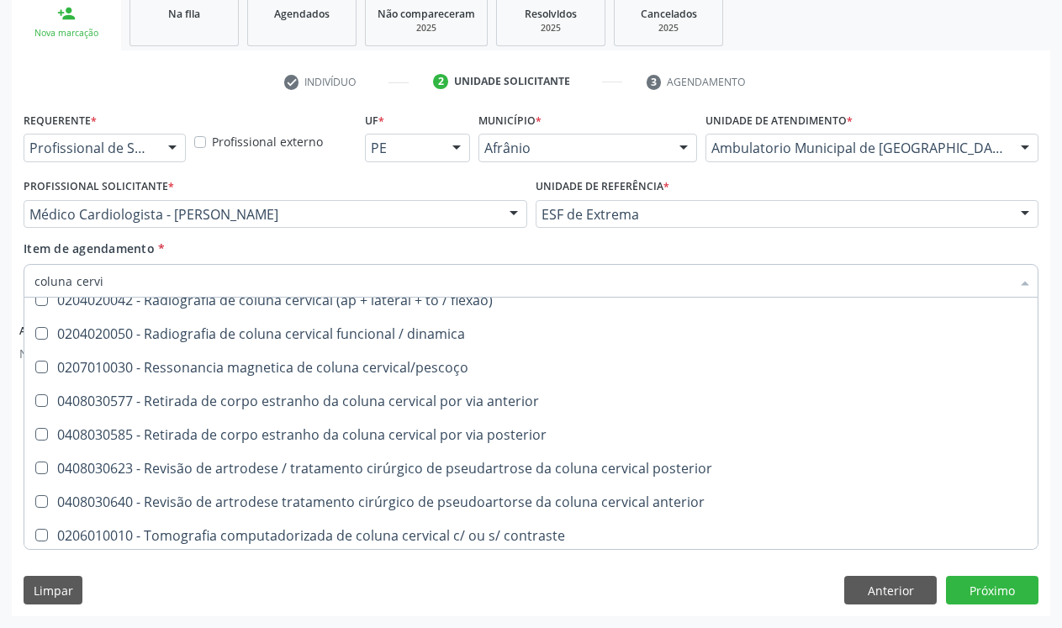
scroll to position [85, 0]
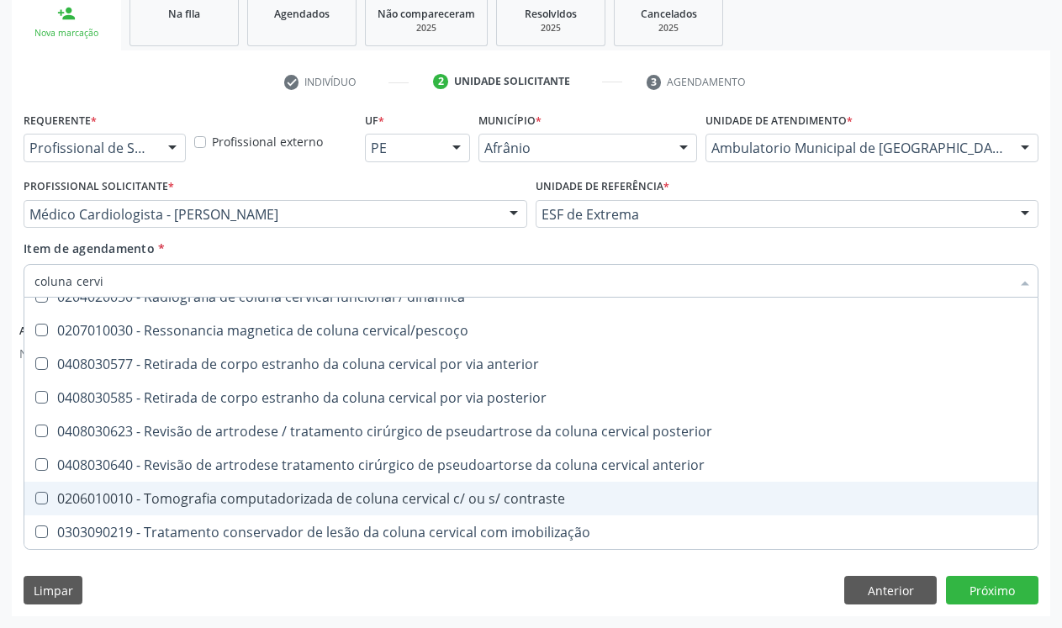
click at [406, 500] on div "0206010010 - Tomografia computadorizada de coluna cervical c/ ou s/ contraste" at bounding box center [530, 498] width 993 height 13
checkbox contraste "true"
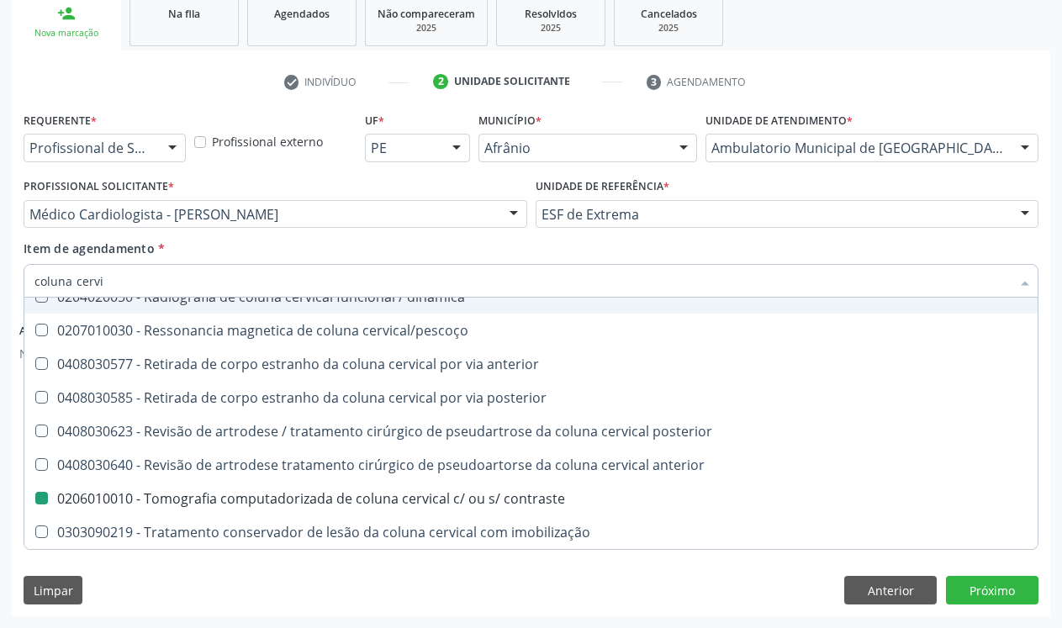
click at [444, 247] on div "Item de agendamento * coluna cervi Desfazer seleção 0204020034 - Radiografia de…" at bounding box center [531, 266] width 1015 height 53
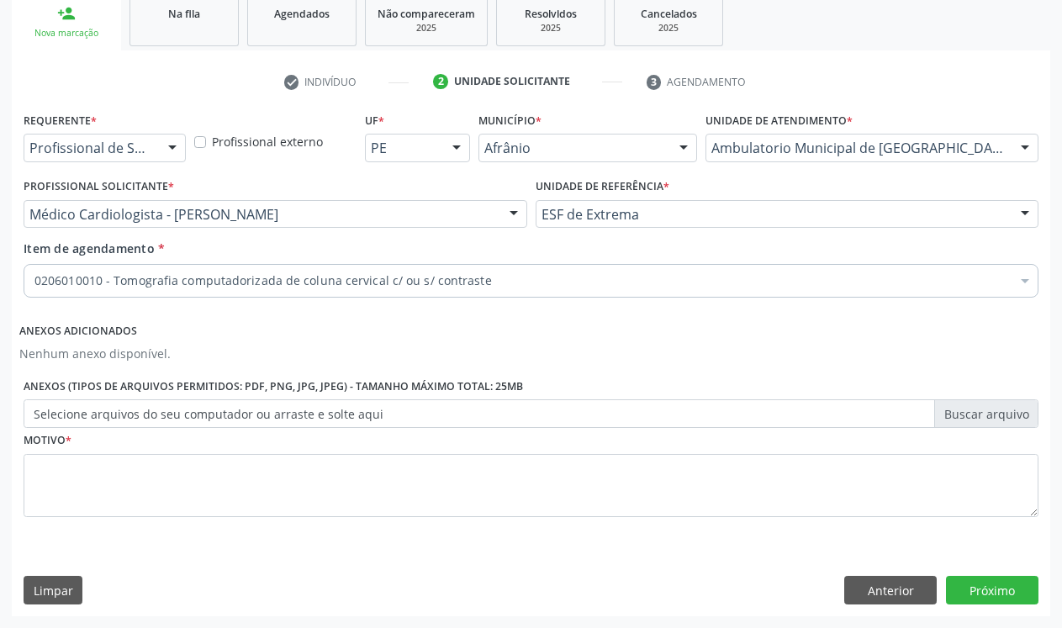
scroll to position [0, 0]
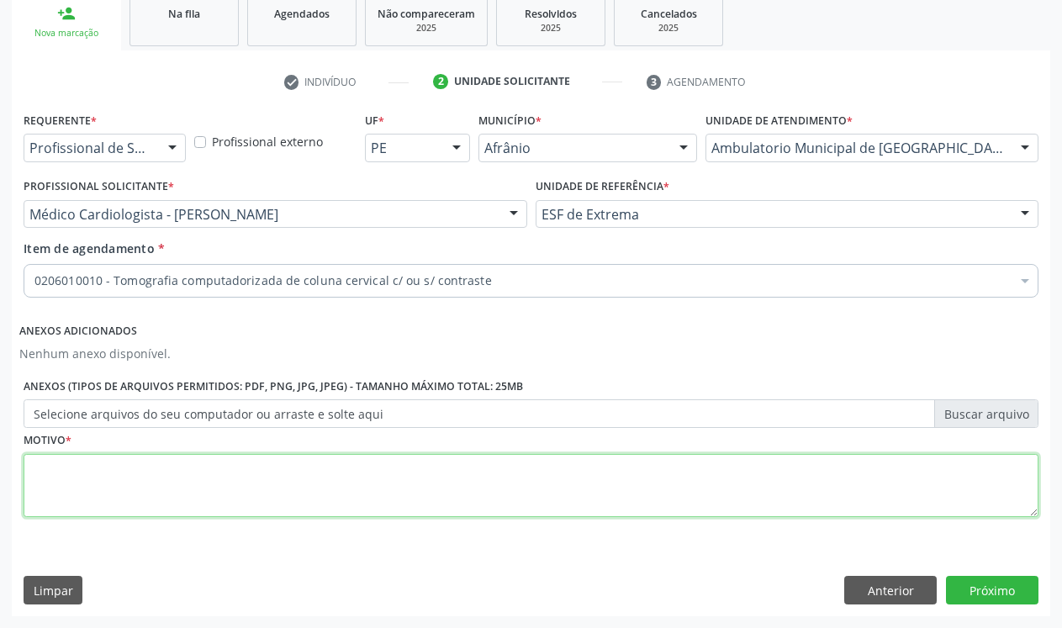
click at [208, 467] on textarea at bounding box center [531, 486] width 1015 height 64
type textarea "."
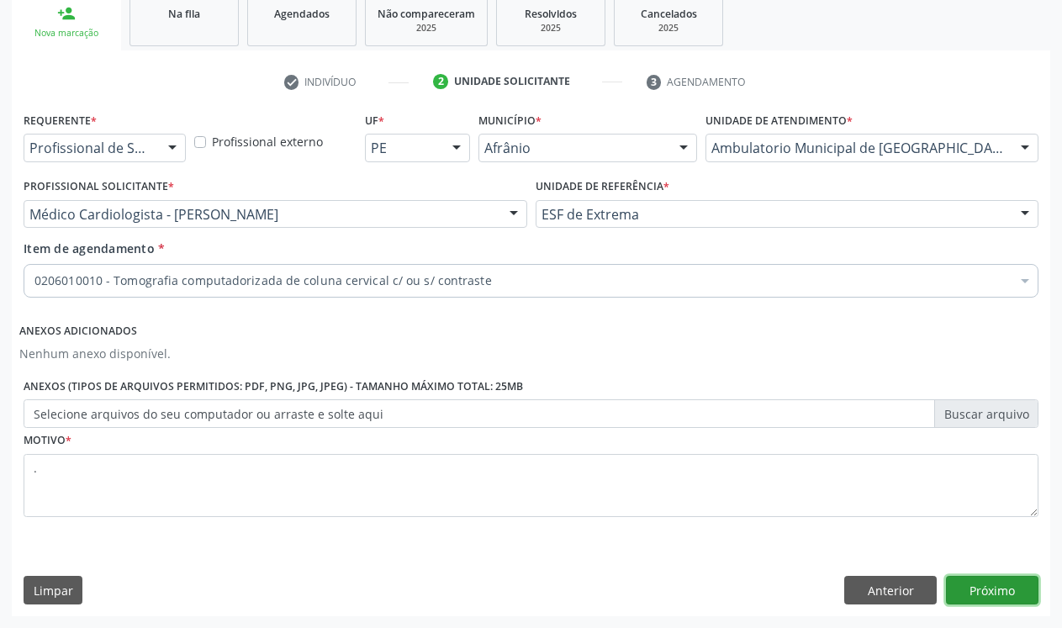
click at [1017, 588] on button "Próximo" at bounding box center [992, 590] width 92 height 29
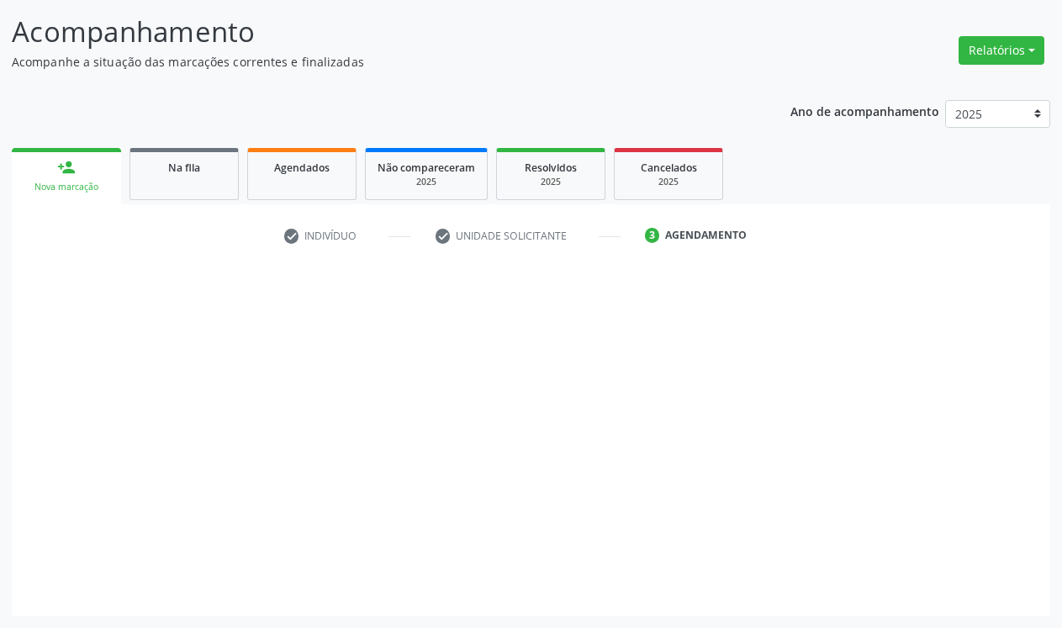
scroll to position [103, 0]
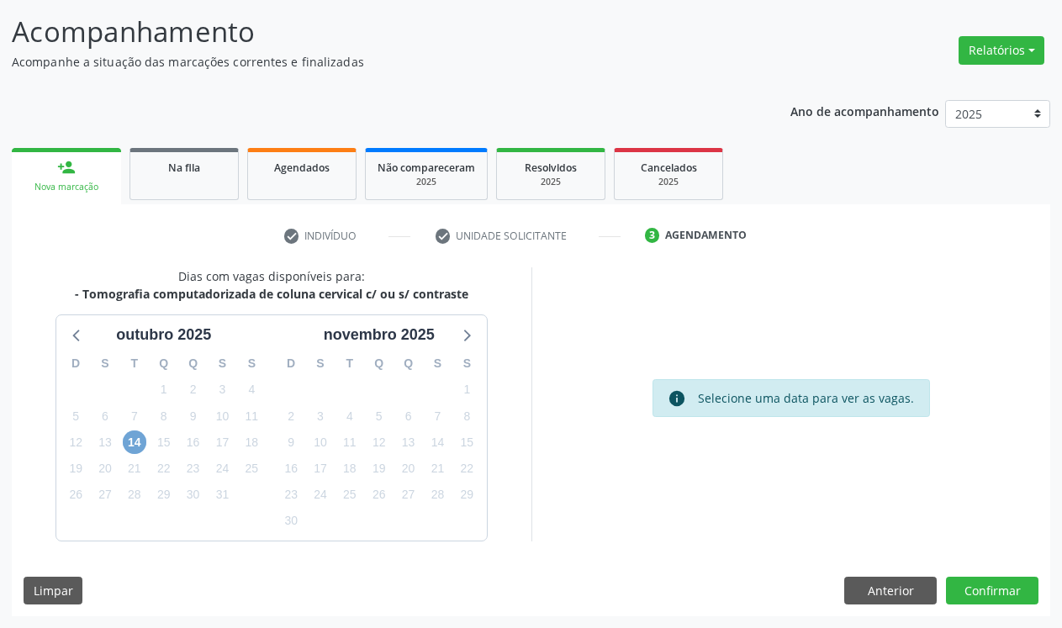
click at [136, 439] on span "14" at bounding box center [135, 442] width 24 height 24
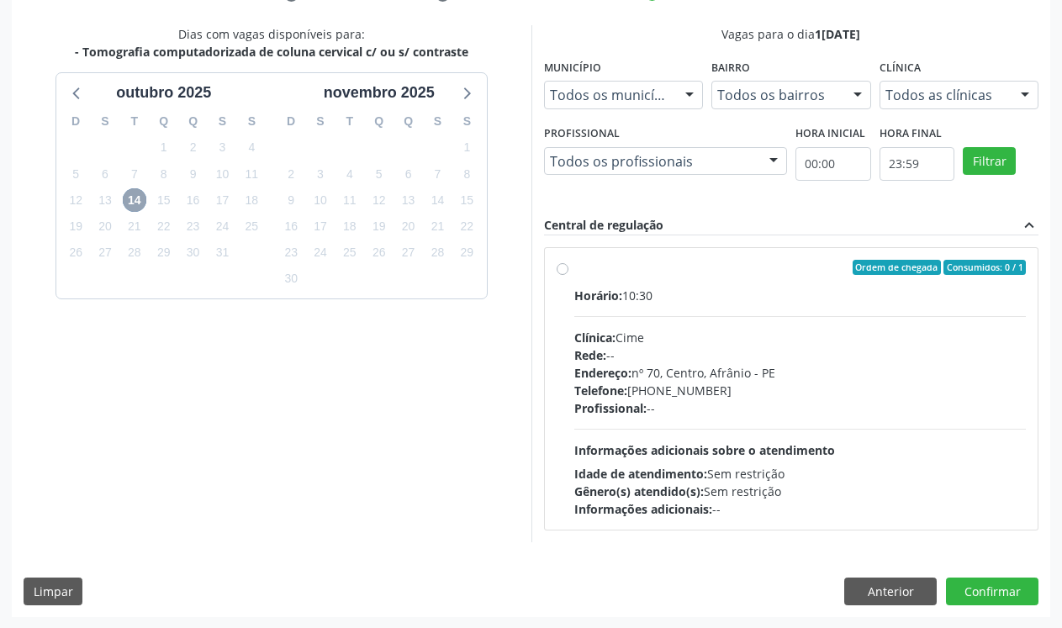
scroll to position [346, 0]
click at [574, 266] on label "Ordem de chegada Consumidos: 0 / 1 Horário: 10:30 Clínica: Cime Rede: -- Endere…" at bounding box center [800, 388] width 452 height 258
click at [565, 266] on input "Ordem de chegada Consumidos: 0 / 1 Horário: 10:30 Clínica: Cime Rede: -- Endere…" at bounding box center [562, 266] width 12 height 15
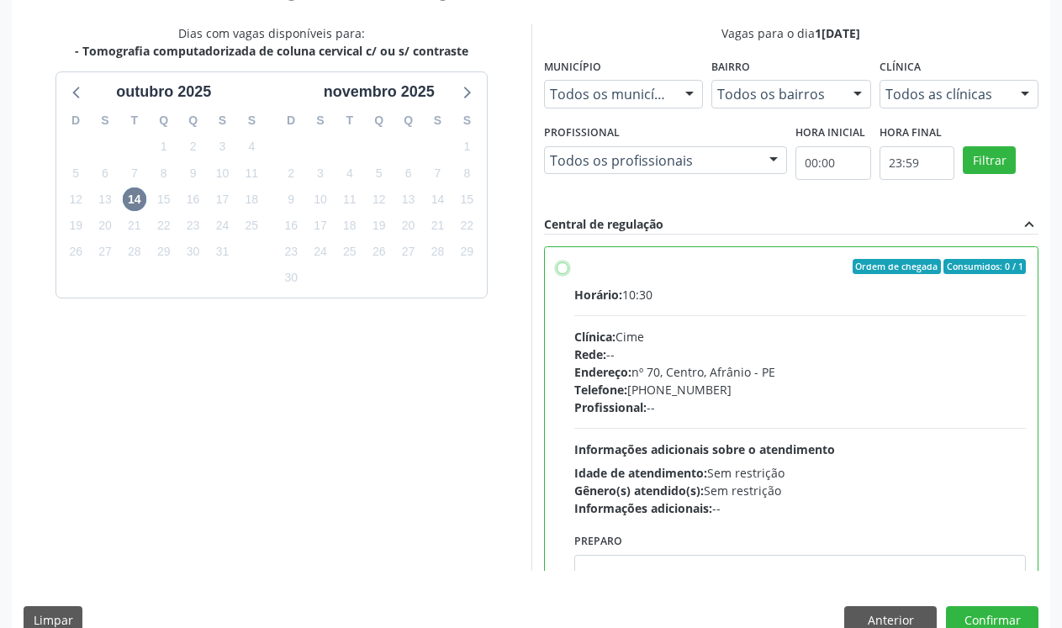
radio input "true"
click at [1003, 608] on button "Confirmar" at bounding box center [992, 620] width 92 height 29
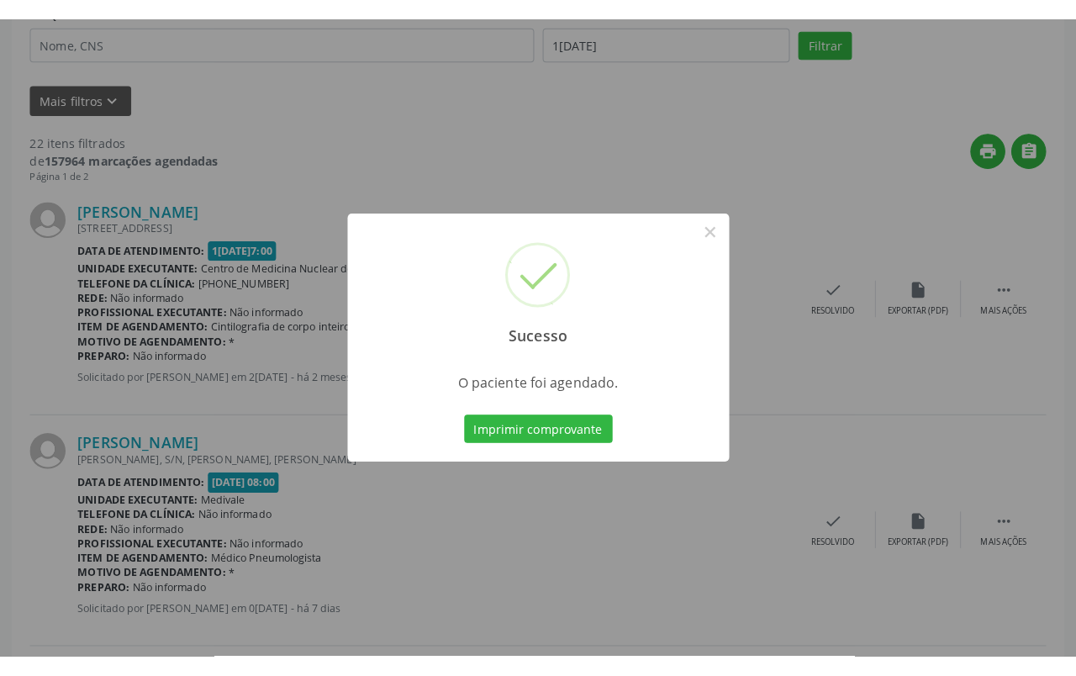
scroll to position [0, 0]
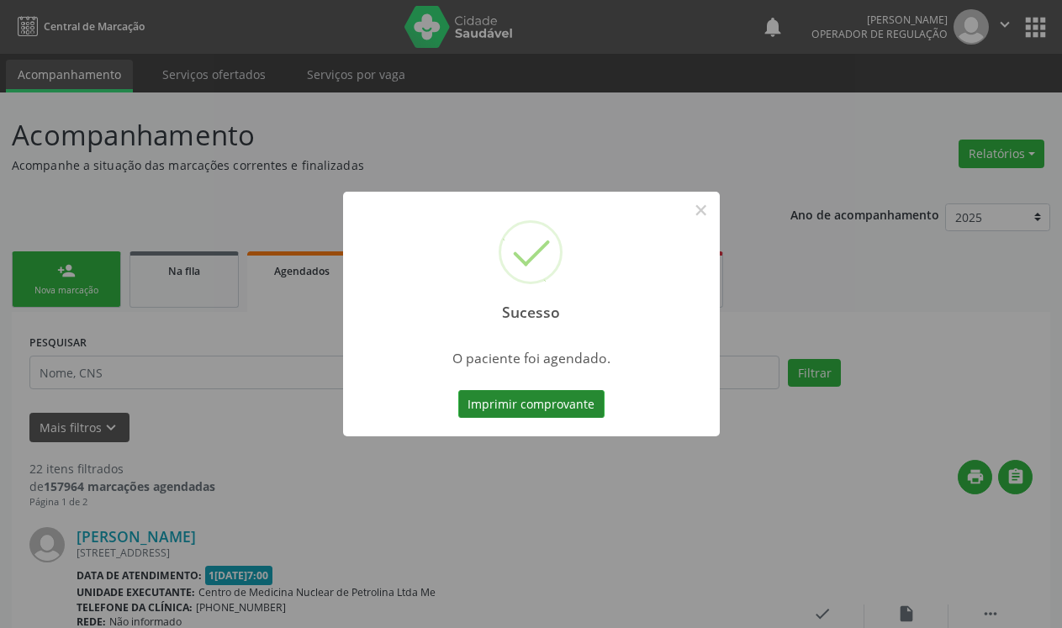
click at [560, 411] on button "Imprimir comprovante" at bounding box center [531, 404] width 146 height 29
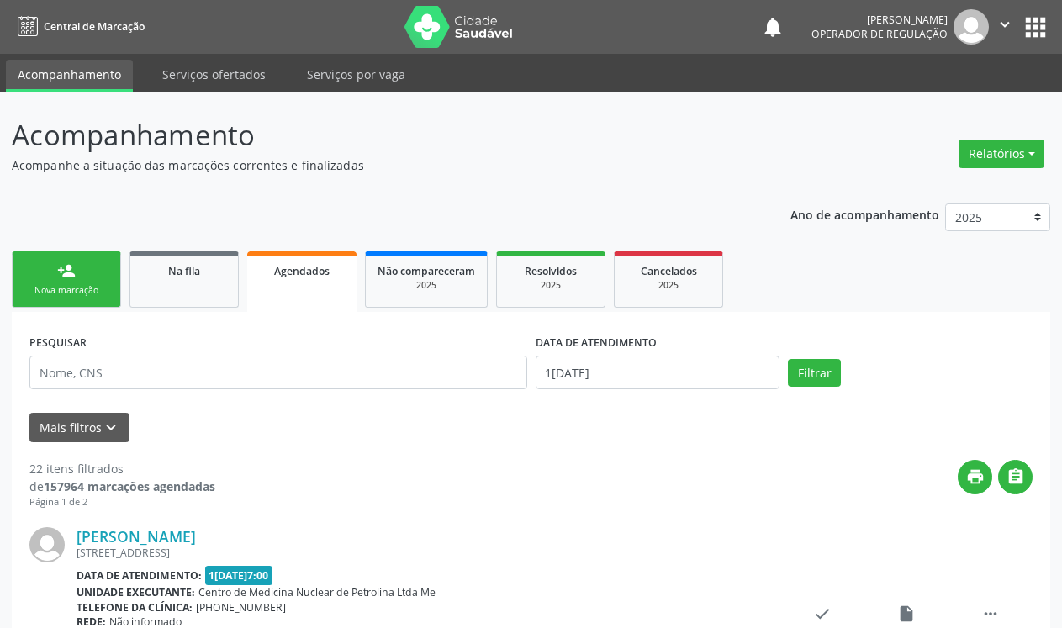
click at [81, 294] on div "Nova marcação" at bounding box center [66, 290] width 84 height 13
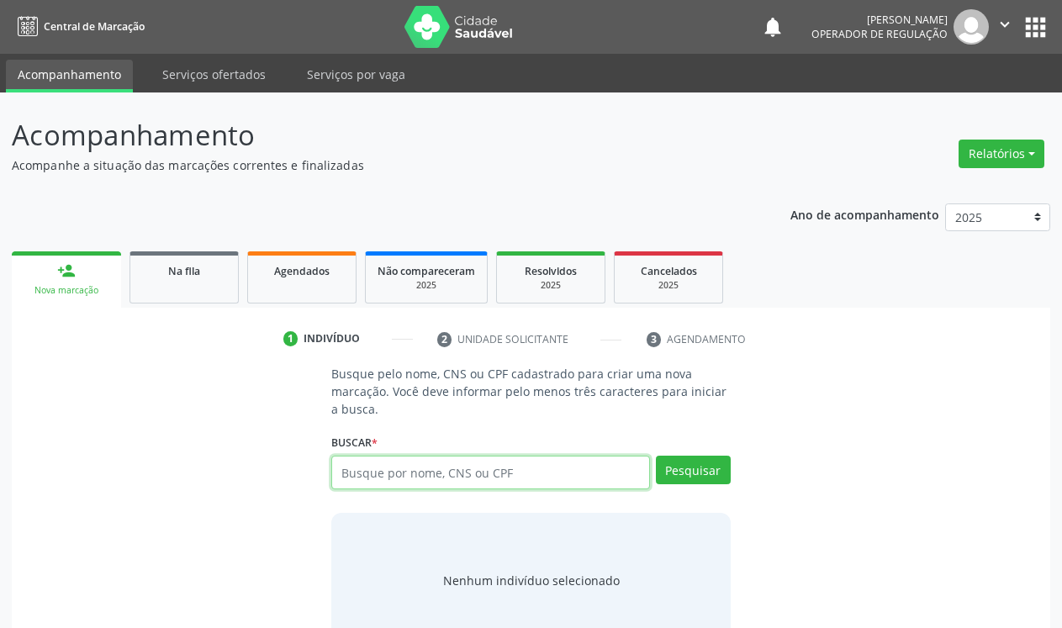
click at [503, 473] on input "text" at bounding box center [490, 473] width 319 height 34
type input "700809460733988"
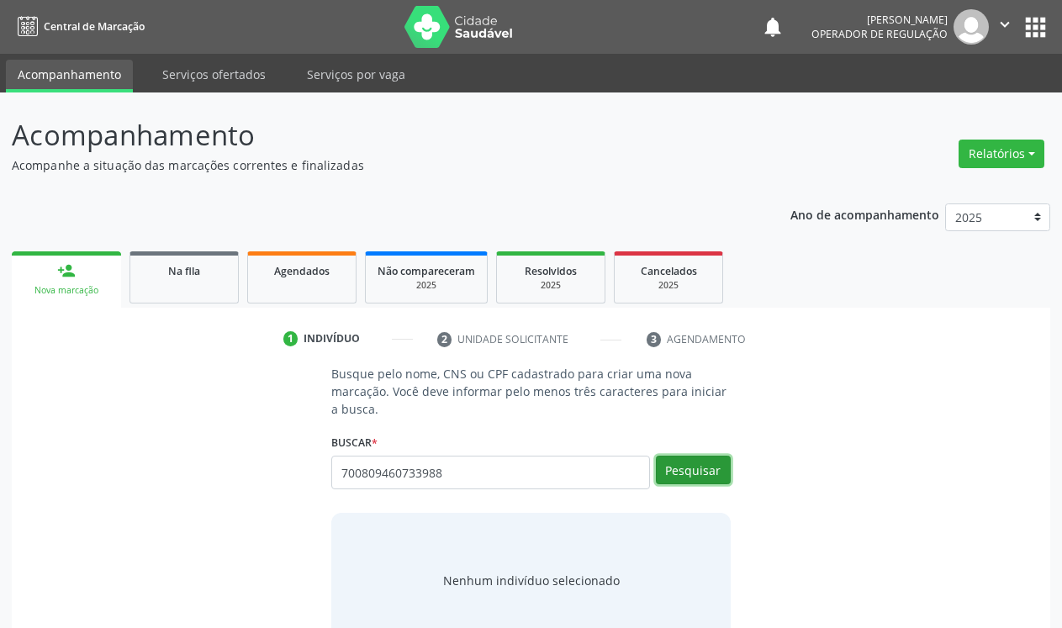
click at [691, 456] on button "Pesquisar" at bounding box center [693, 470] width 75 height 29
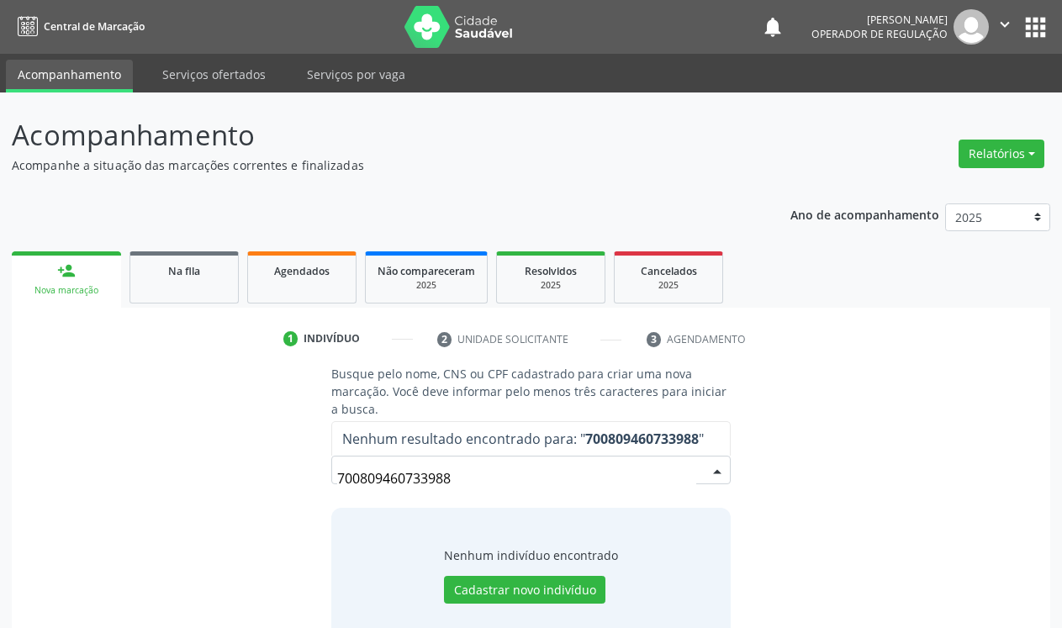
click at [484, 479] on input "700809460733988" at bounding box center [516, 478] width 359 height 34
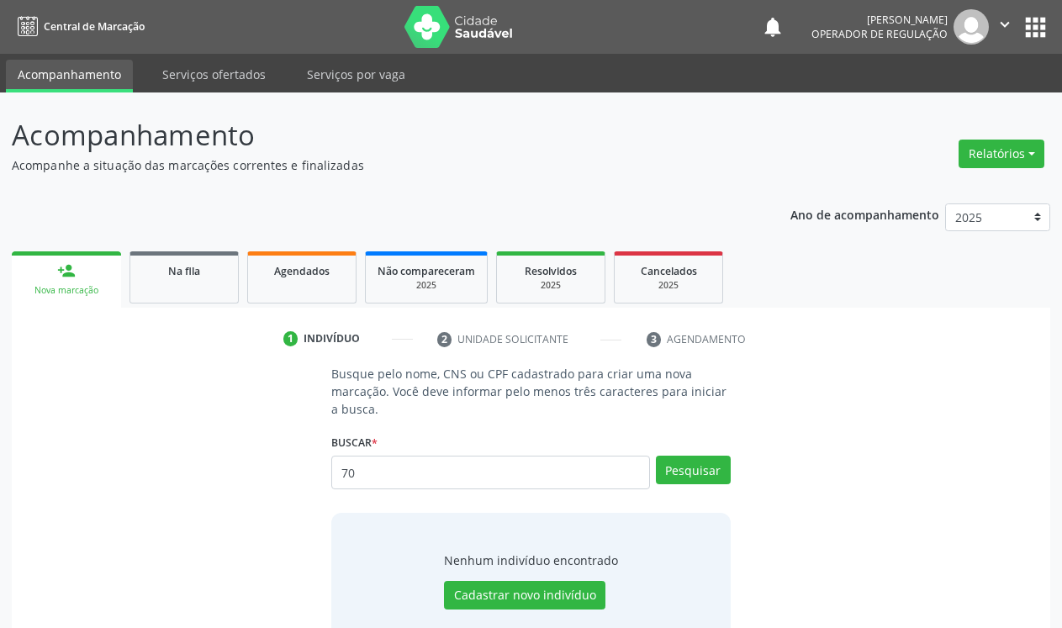
type input "7"
type input "70080946073388"
click at [683, 477] on button "Pesquisar" at bounding box center [693, 470] width 75 height 29
type input "7"
type input "[PERSON_NAME] granja"
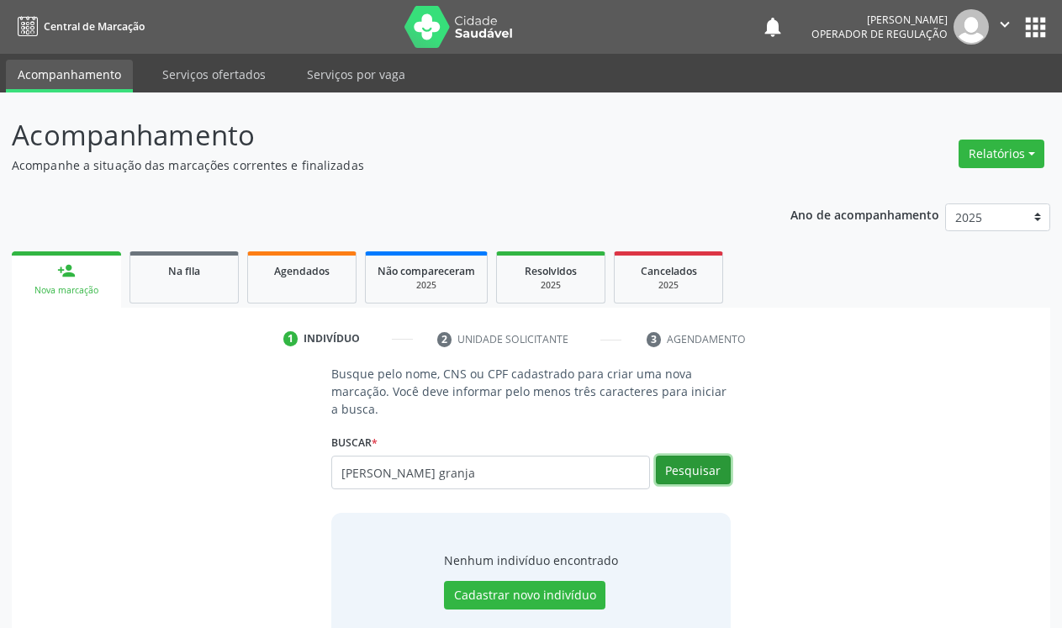
click at [662, 465] on button "Pesquisar" at bounding box center [693, 470] width 75 height 29
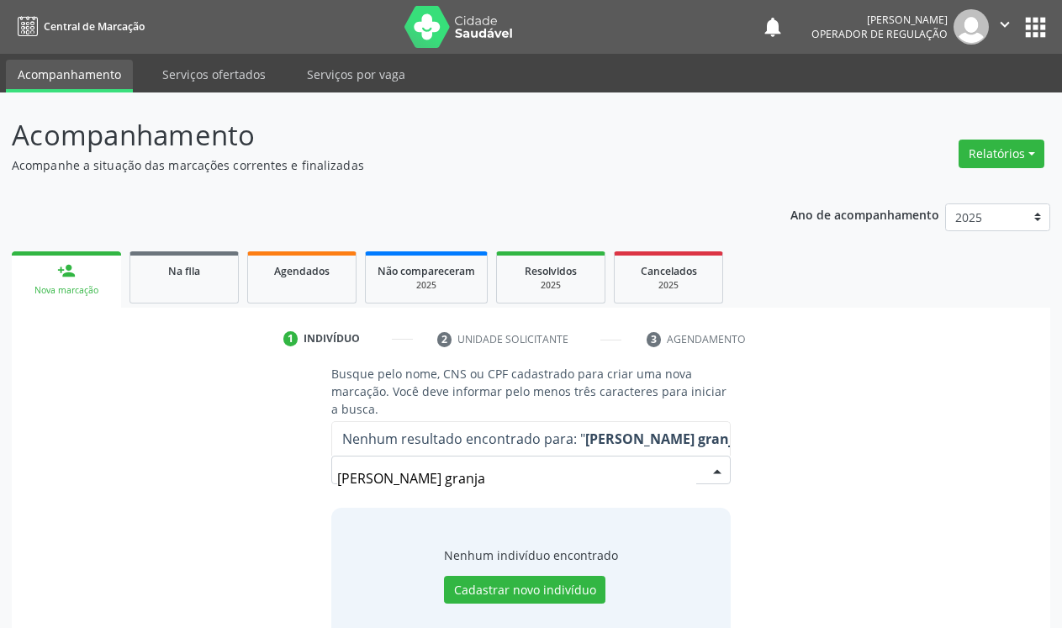
drag, startPoint x: 471, startPoint y: 487, endPoint x: 286, endPoint y: 481, distance: 185.0
click at [286, 481] on div "Busque pelo nome, CNS ou CPF cadastrado para criar uma nova marcação. Você deve…" at bounding box center [531, 503] width 1015 height 277
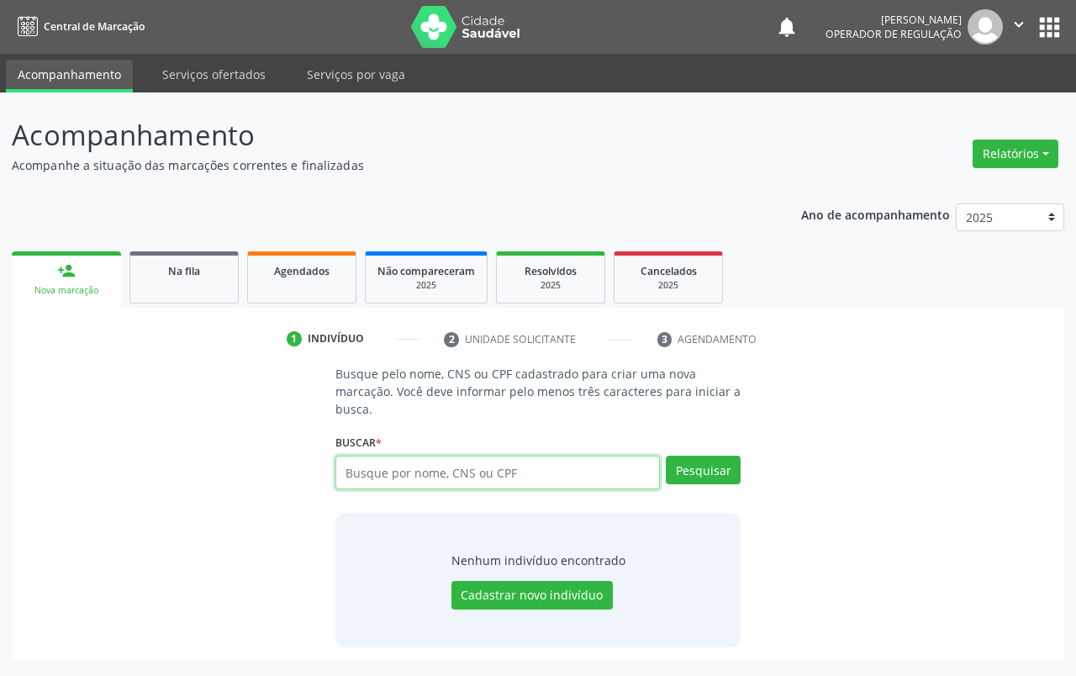
paste input "052.705.614-68"
type input "052.705.614-68"
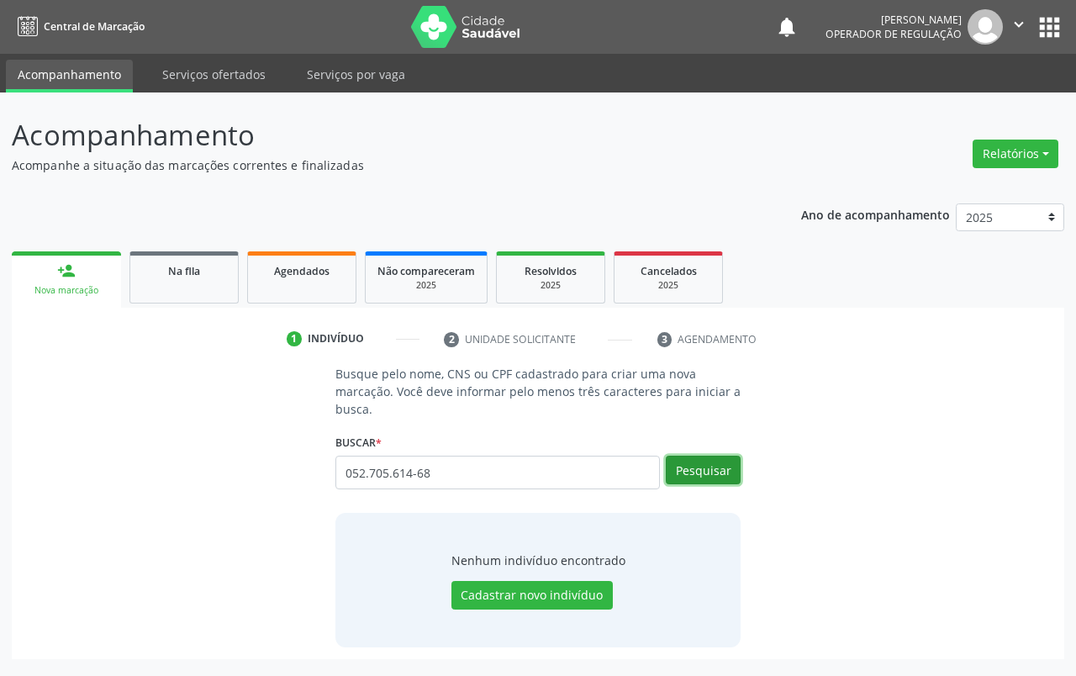
click at [699, 456] on button "Pesquisar" at bounding box center [703, 470] width 75 height 29
